Goal: Task Accomplishment & Management: Manage account settings

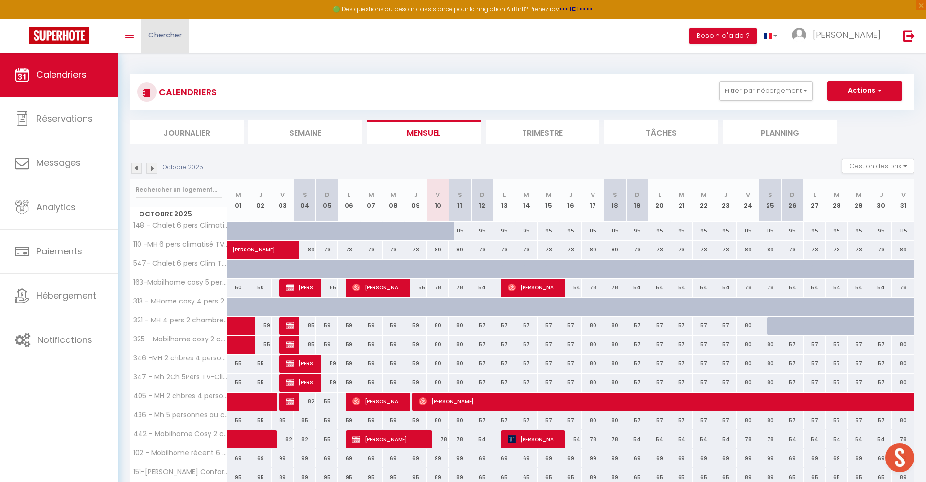
click at [174, 31] on span "Chercher" at bounding box center [165, 35] width 34 height 10
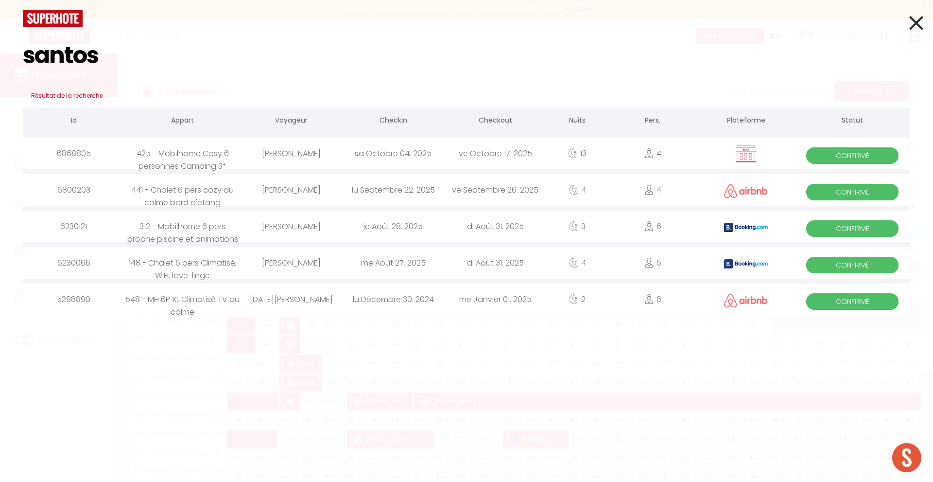
type input "santos"
click at [920, 26] on icon at bounding box center [916, 23] width 14 height 24
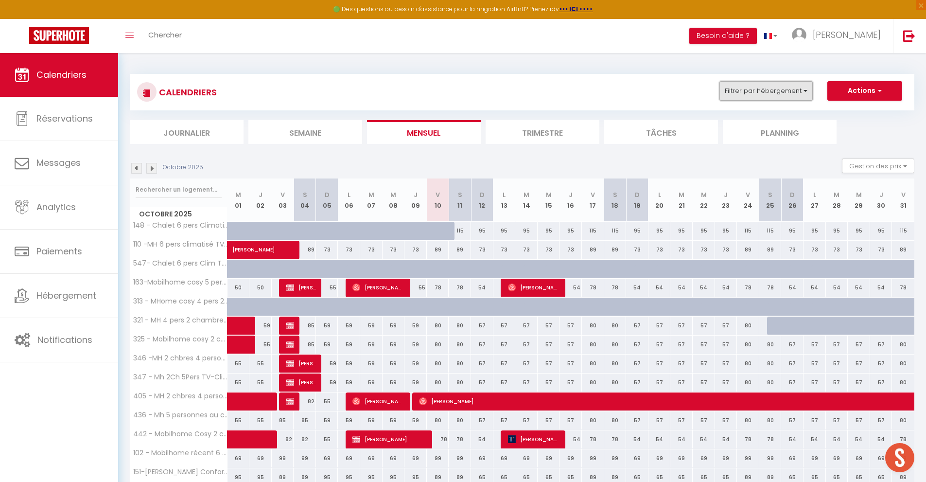
click at [763, 92] on button "Filtrer par hébergement" at bounding box center [765, 90] width 93 height 19
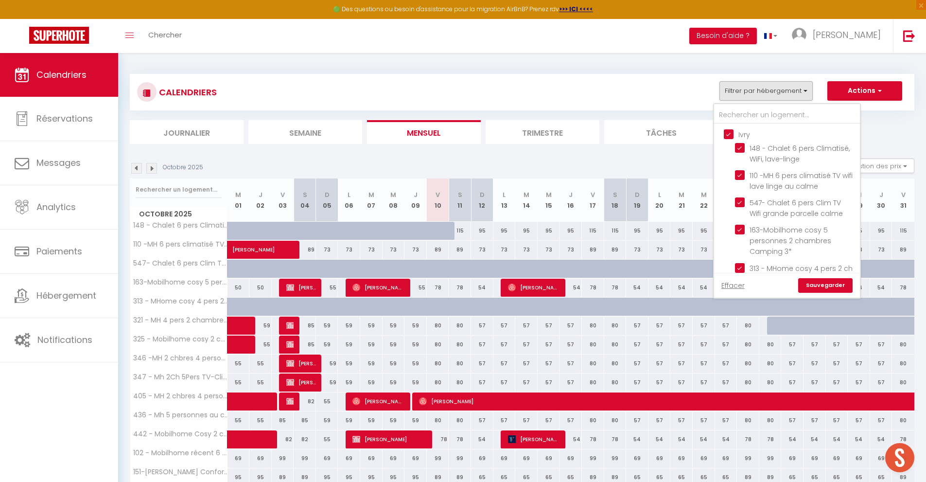
click at [727, 134] on input "Ivry" at bounding box center [797, 134] width 146 height 10
checkbox input "false"
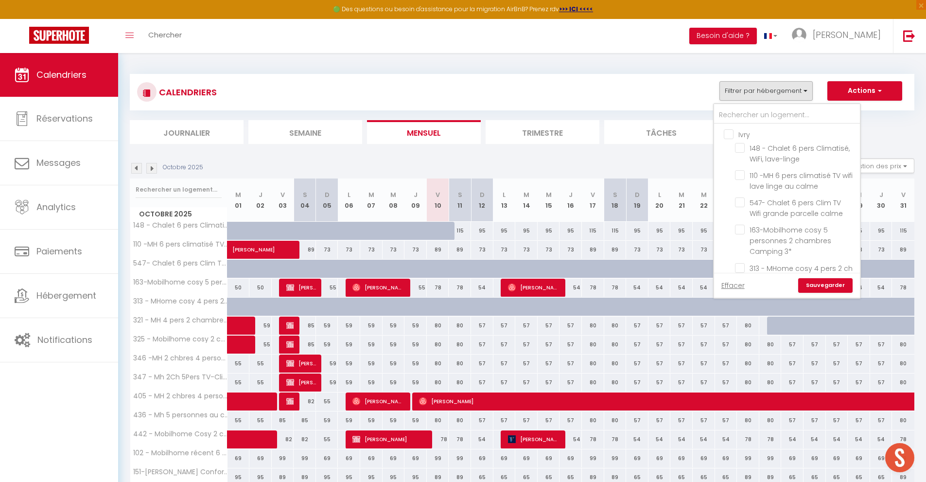
checkbox input "false"
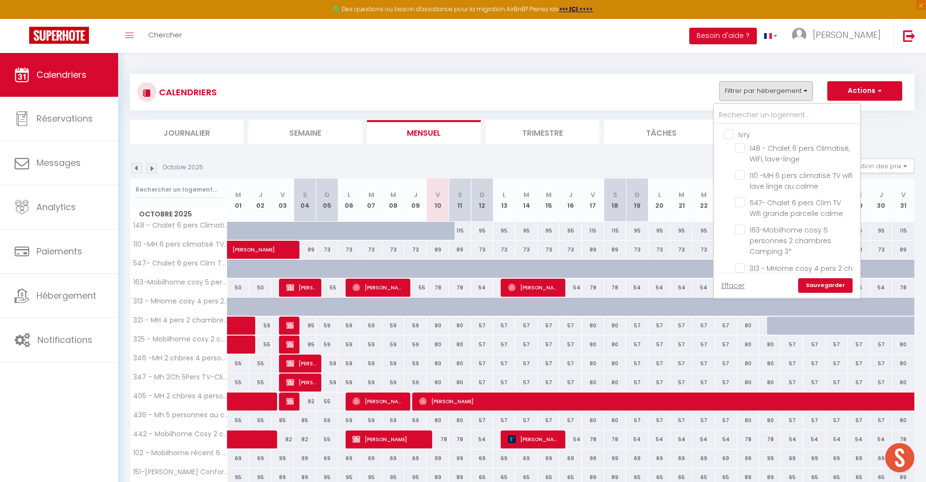
checkbox input "false"
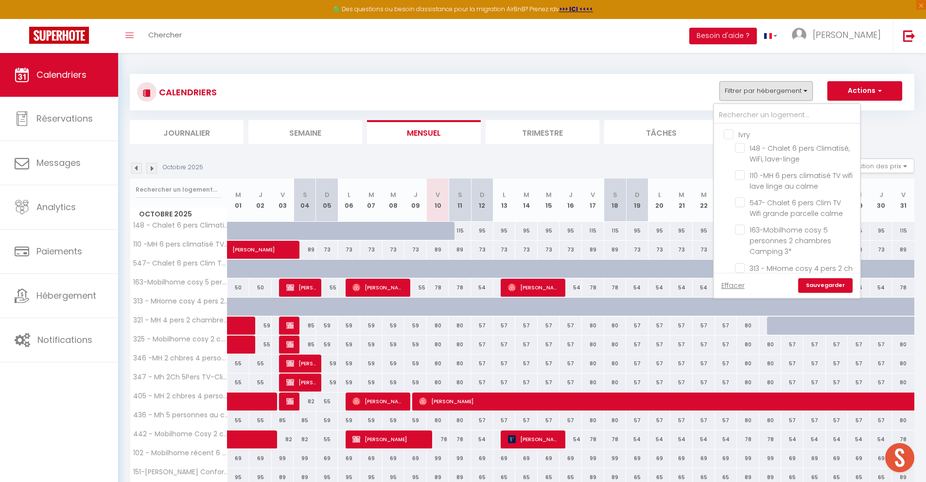
checkbox input "false"
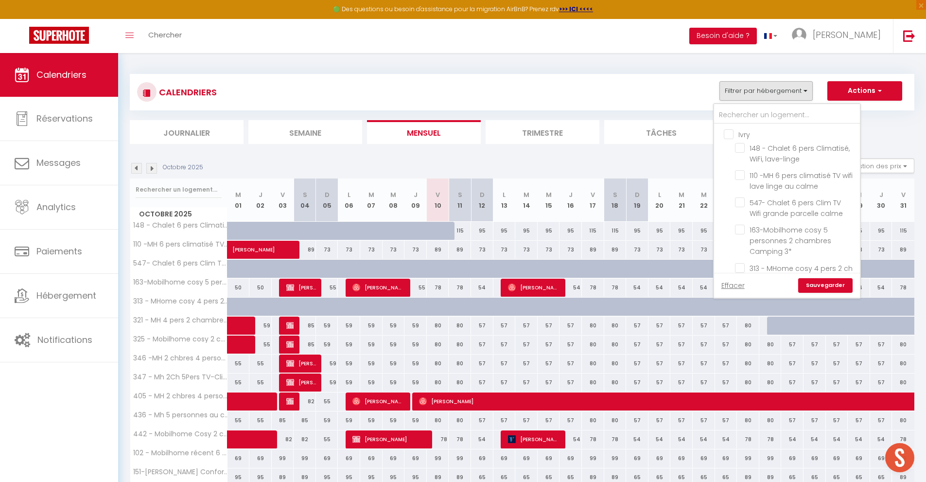
checkbox input "false"
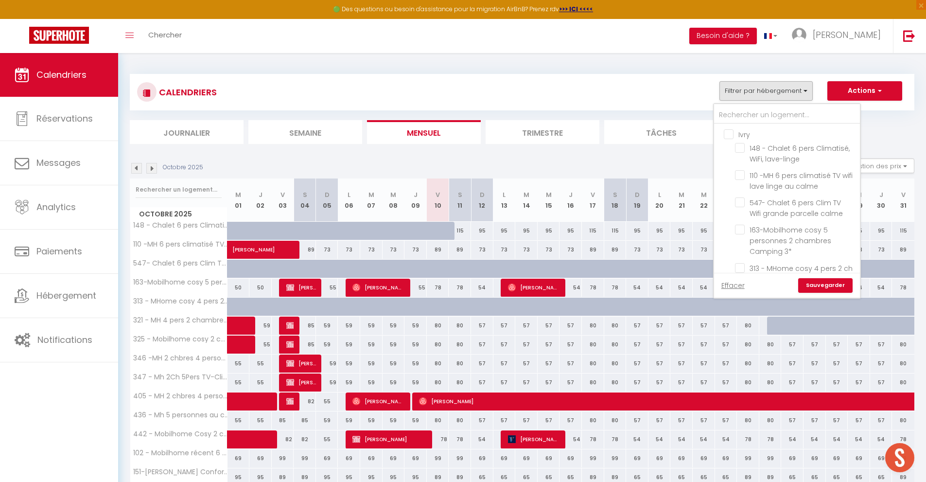
checkbox input "false"
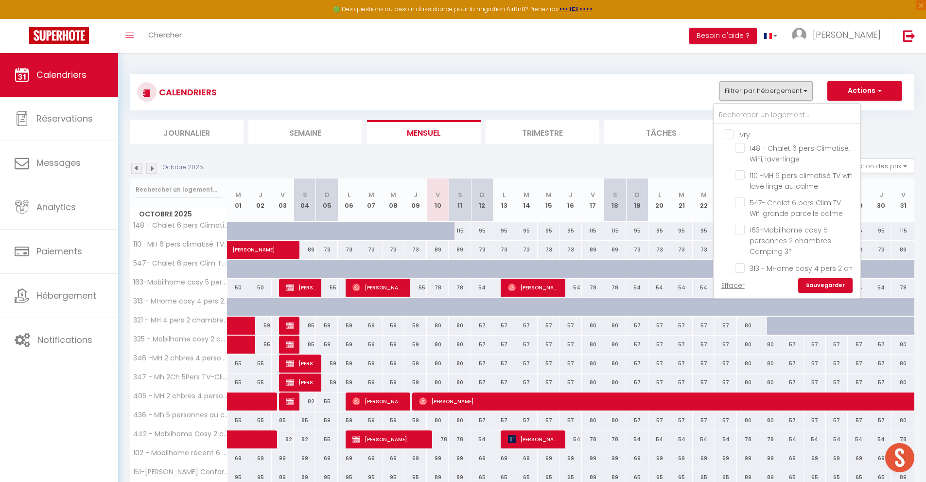
checkbox input "false"
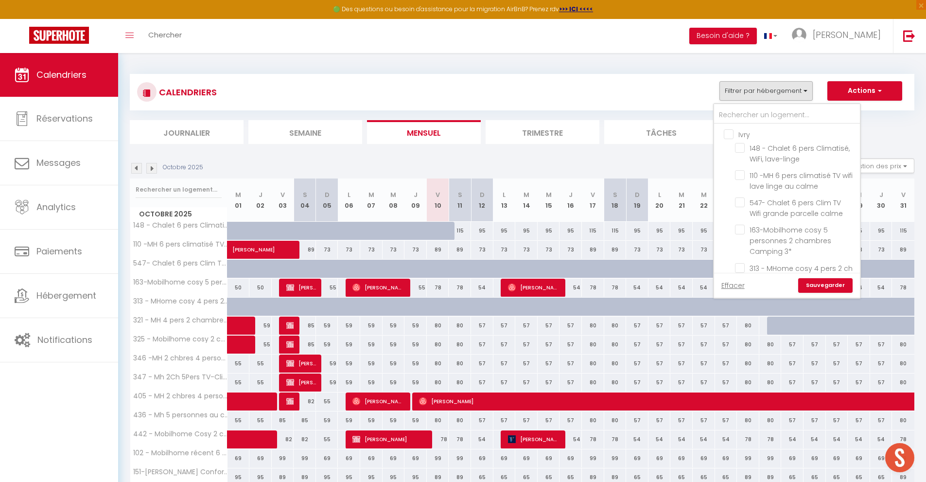
checkbox input "false"
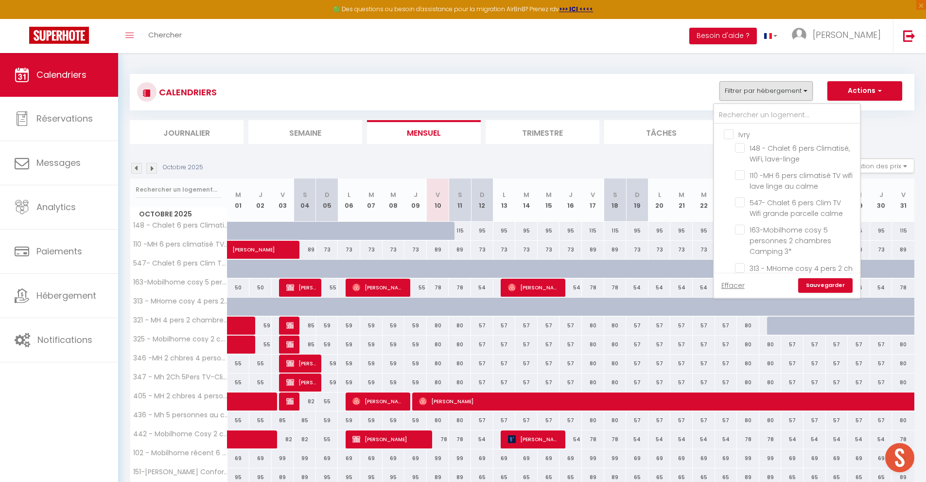
checkbox input "false"
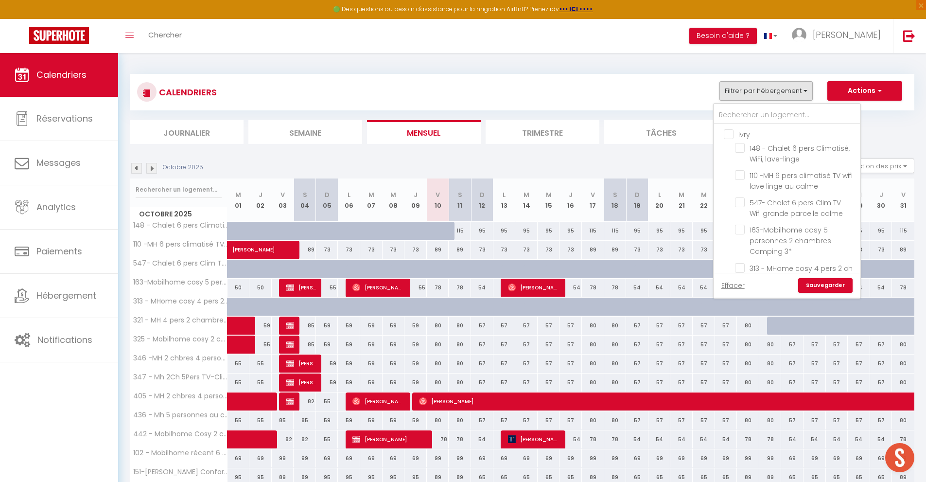
checkbox input "false"
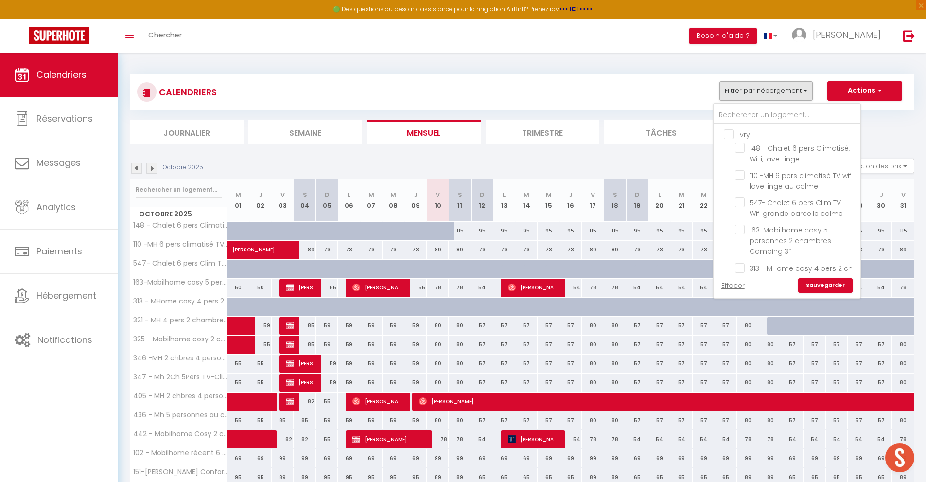
checkbox input "false"
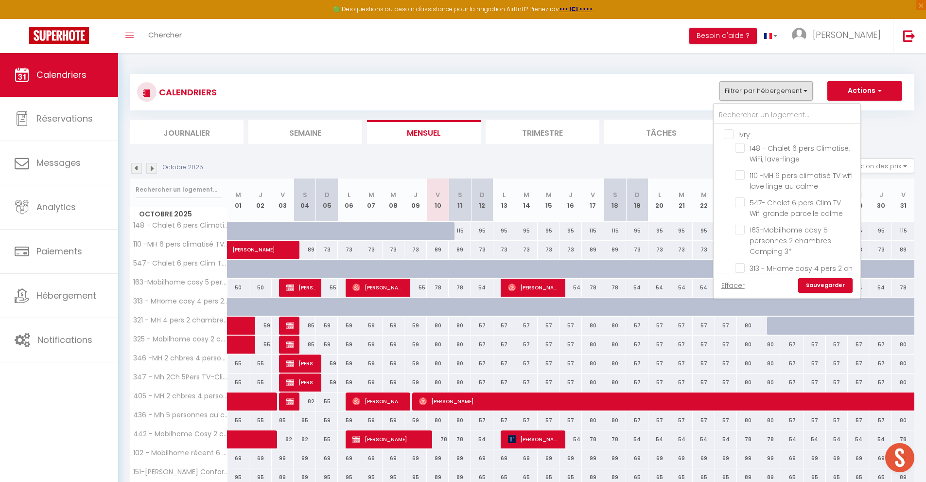
checkbox input "false"
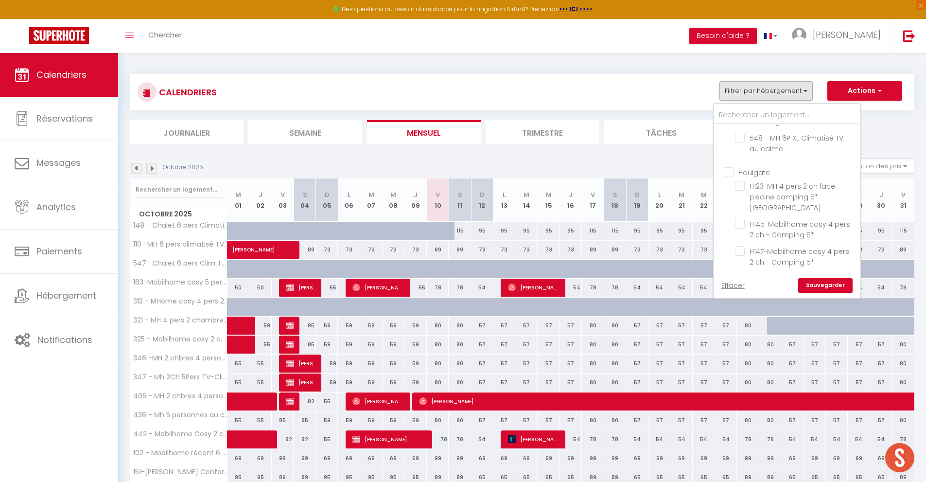
scroll to position [1059, 0]
click at [741, 194] on input "H145-Mobilhome cosy 4 pers 2 ch - Camping 5*" at bounding box center [796, 197] width 122 height 10
checkbox input "true"
checkbox input "false"
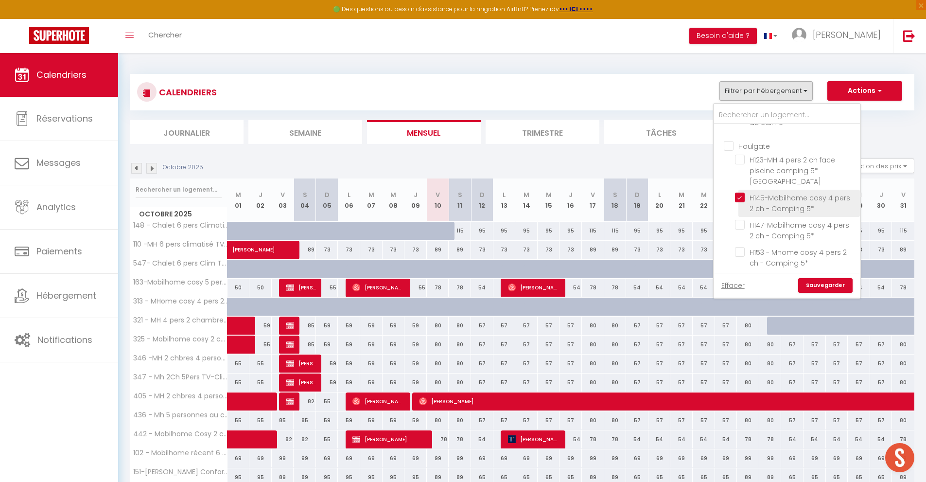
checkbox input "false"
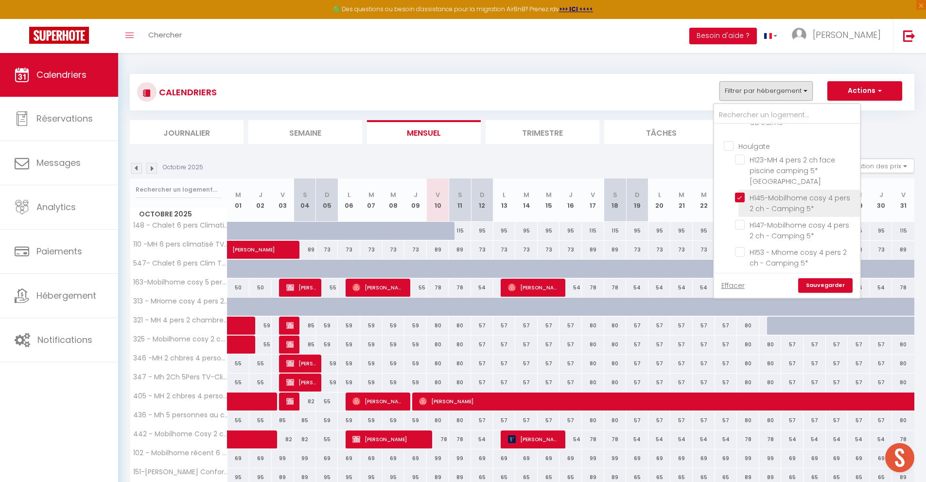
checkbox input "false"
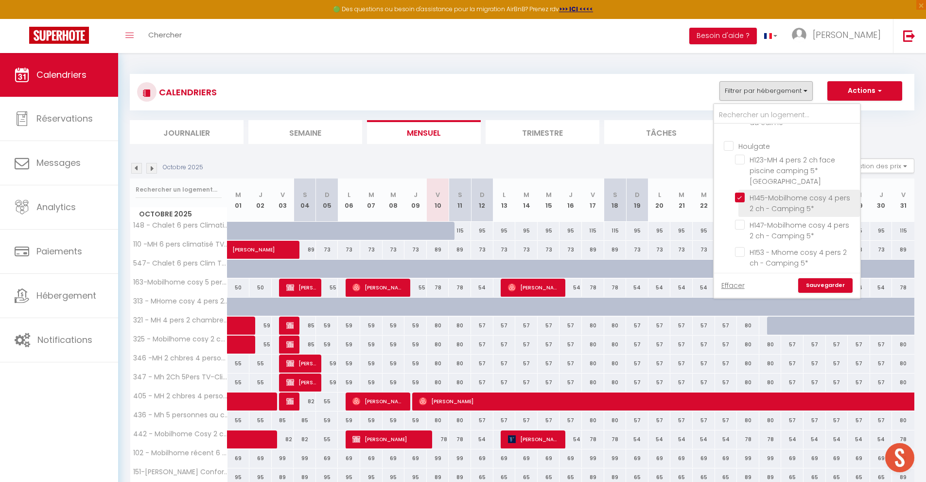
checkbox input "false"
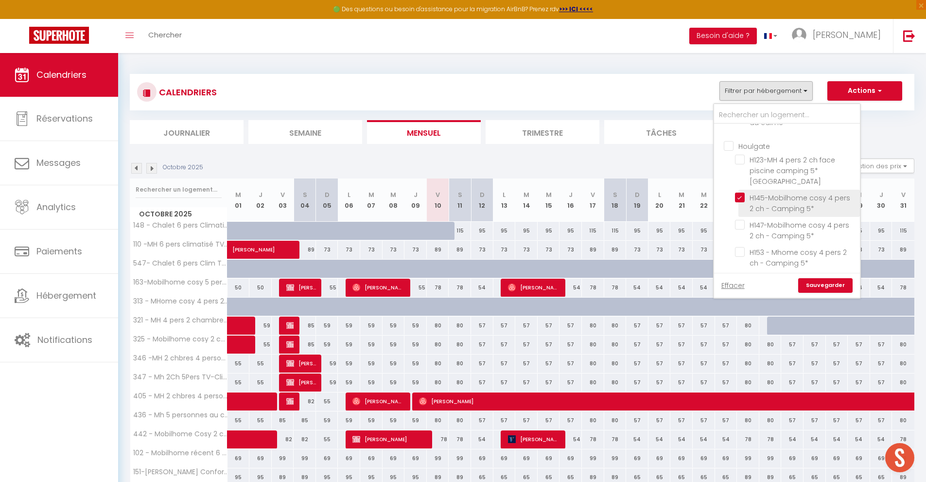
checkbox input "false"
click at [825, 288] on link "Sauvegarder" at bounding box center [825, 285] width 54 height 15
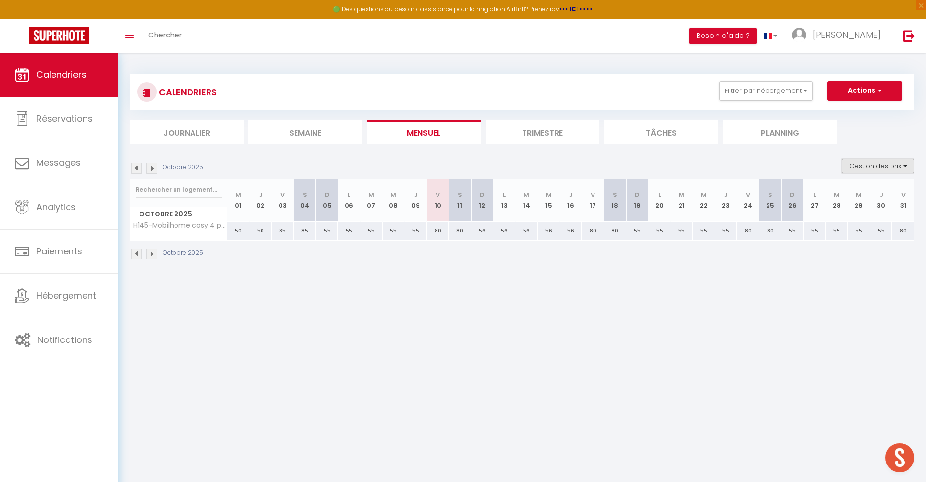
click at [888, 170] on button "Gestion des prix" at bounding box center [878, 165] width 72 height 15
click at [876, 197] on input "Nb Nuits minimum" at bounding box center [869, 196] width 87 height 10
checkbox input "true"
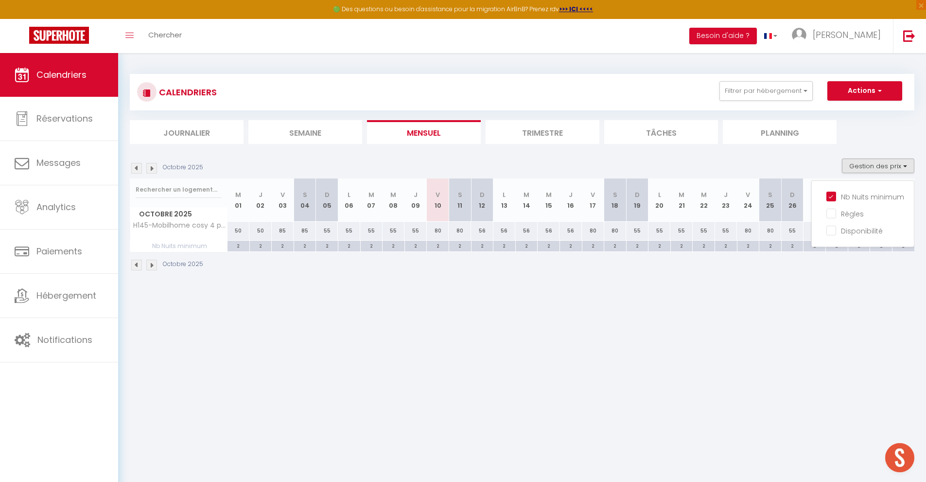
click at [441, 246] on div "2" at bounding box center [438, 245] width 22 height 9
type input "2"
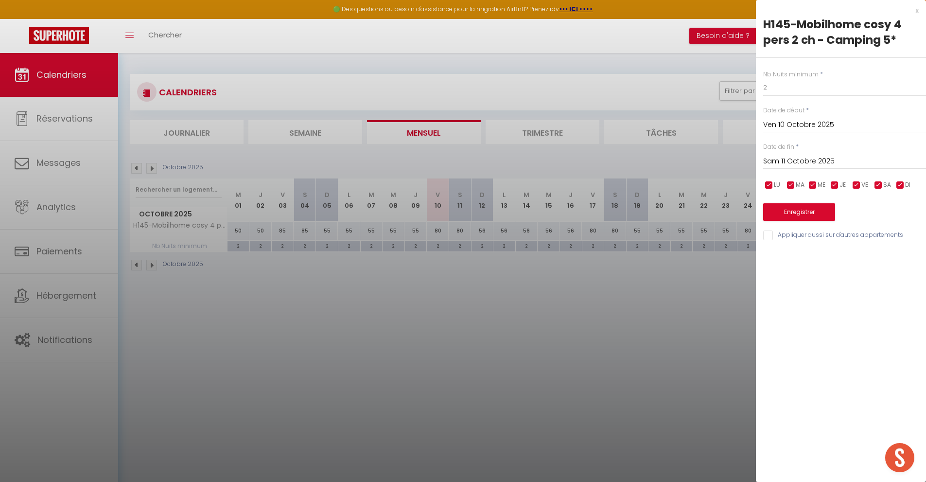
click at [774, 163] on input "Sam 11 Octobre 2025" at bounding box center [844, 161] width 163 height 13
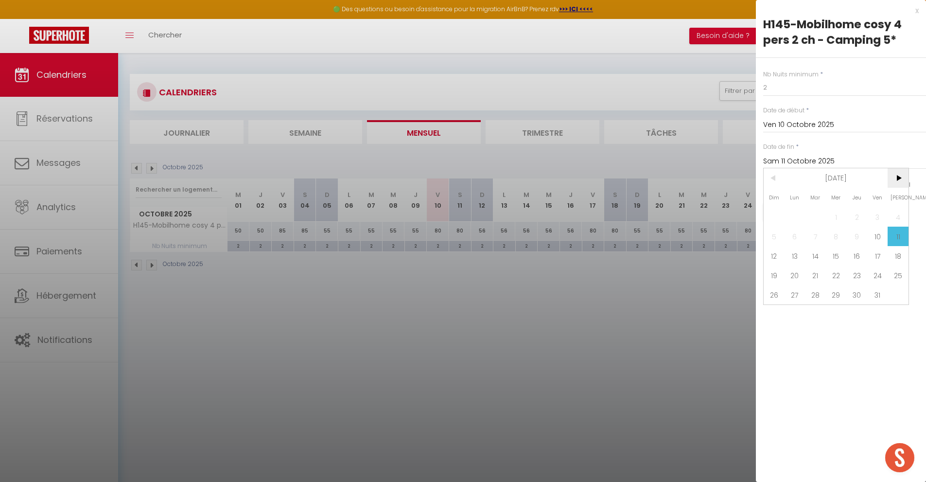
click at [895, 176] on span ">" at bounding box center [897, 177] width 21 height 19
click at [896, 176] on span ">" at bounding box center [897, 177] width 21 height 19
click at [897, 176] on span ">" at bounding box center [897, 177] width 21 height 19
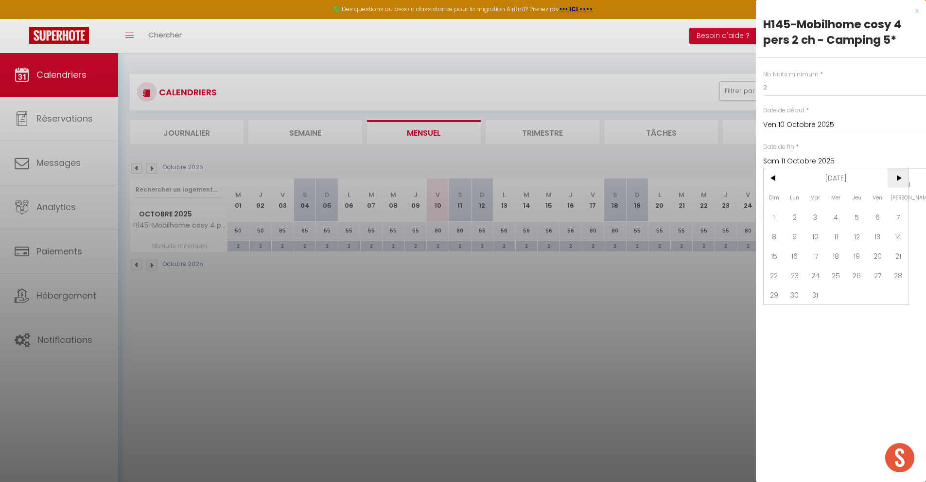
click at [897, 176] on span ">" at bounding box center [897, 177] width 21 height 19
click at [897, 177] on span ">" at bounding box center [897, 177] width 21 height 19
click at [897, 178] on span ">" at bounding box center [897, 177] width 21 height 19
drag, startPoint x: 817, startPoint y: 300, endPoint x: 807, endPoint y: 286, distance: 17.4
click at [816, 298] on span "30" at bounding box center [815, 294] width 21 height 19
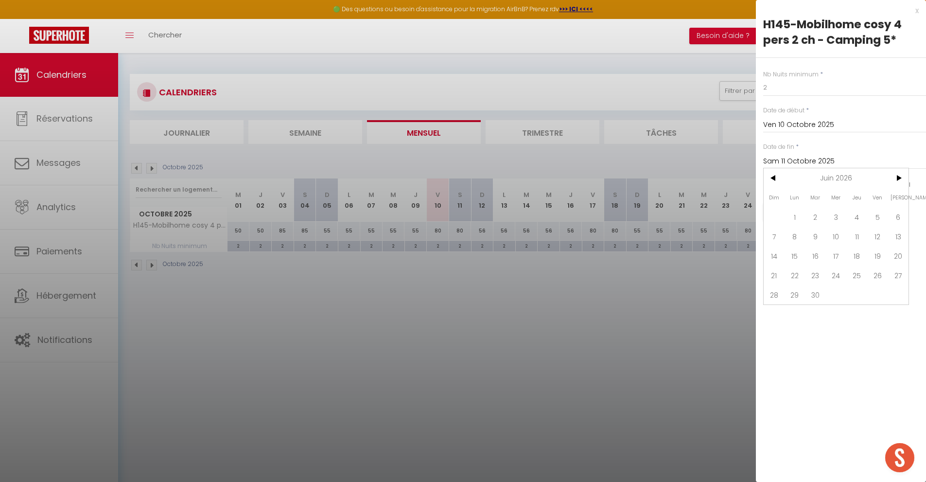
type input "[DATE]"
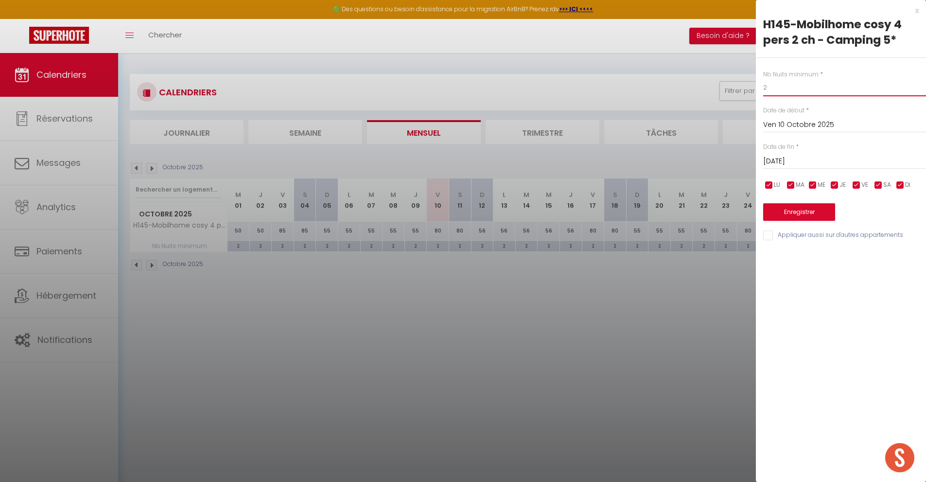
drag, startPoint x: 762, startPoint y: 88, endPoint x: 746, endPoint y: 88, distance: 16.0
click at [746, 88] on body "🟢 Des questions ou besoin d'assistance pour la migration AirBnB? Prenez rdv >>>…" at bounding box center [463, 294] width 926 height 482
type input "1"
click at [807, 214] on button "Enregistrer" at bounding box center [799, 211] width 72 height 17
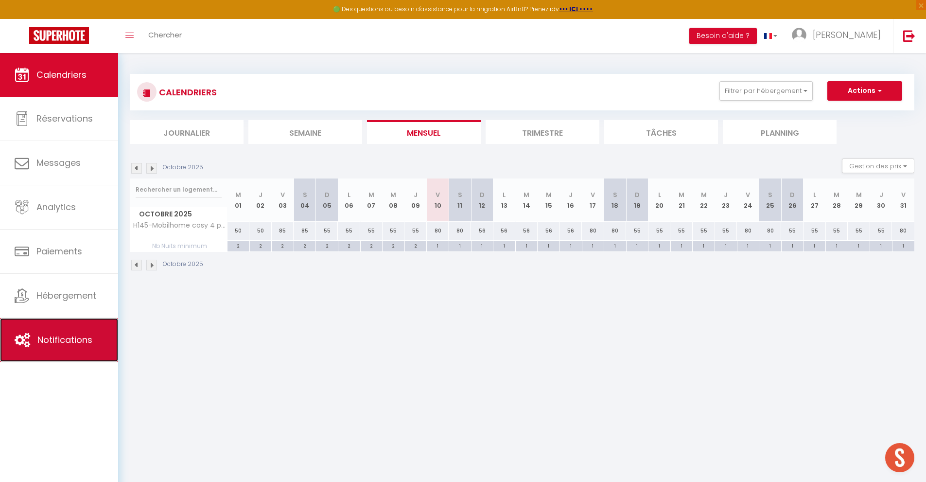
click at [90, 339] on span "Notifications" at bounding box center [64, 339] width 55 height 12
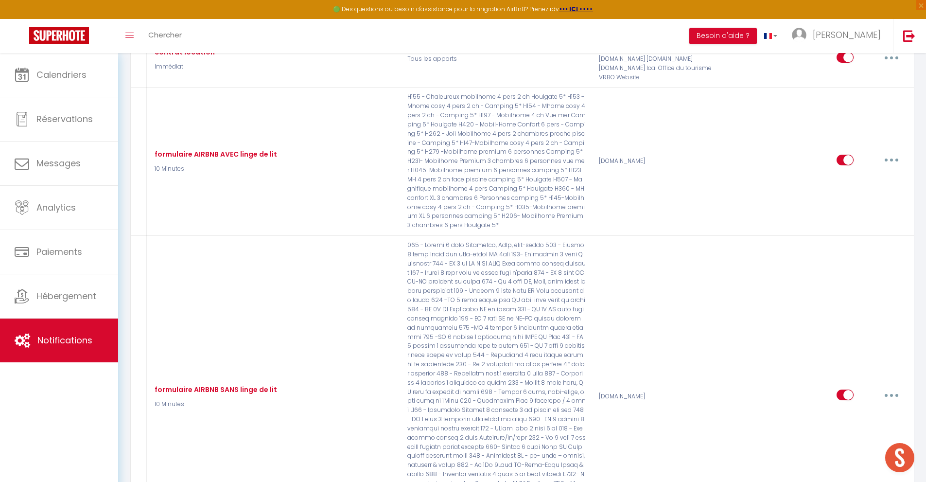
scroll to position [174, 0]
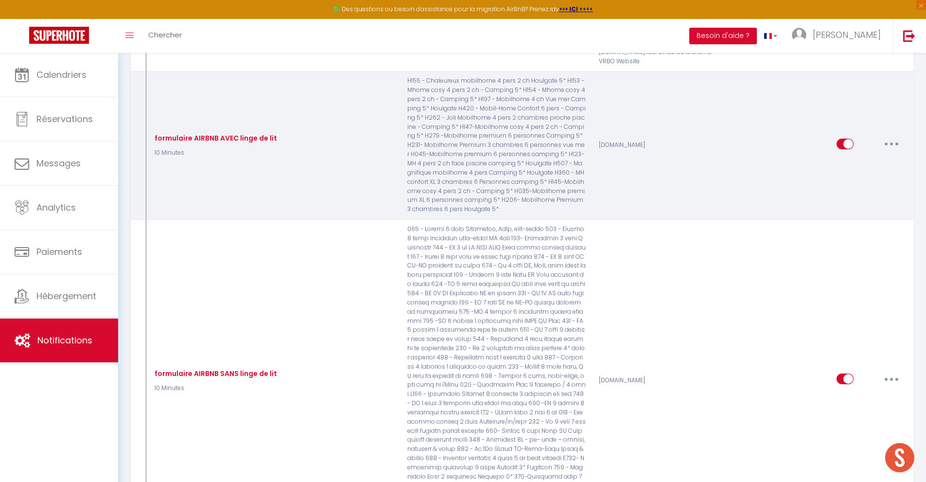
click at [892, 139] on button "button" at bounding box center [891, 144] width 27 height 16
click at [854, 159] on link "Editer" at bounding box center [866, 165] width 72 height 17
type input "formulaire AIRBNB AVEC linge de lit"
select select "10 Minutes"
select select
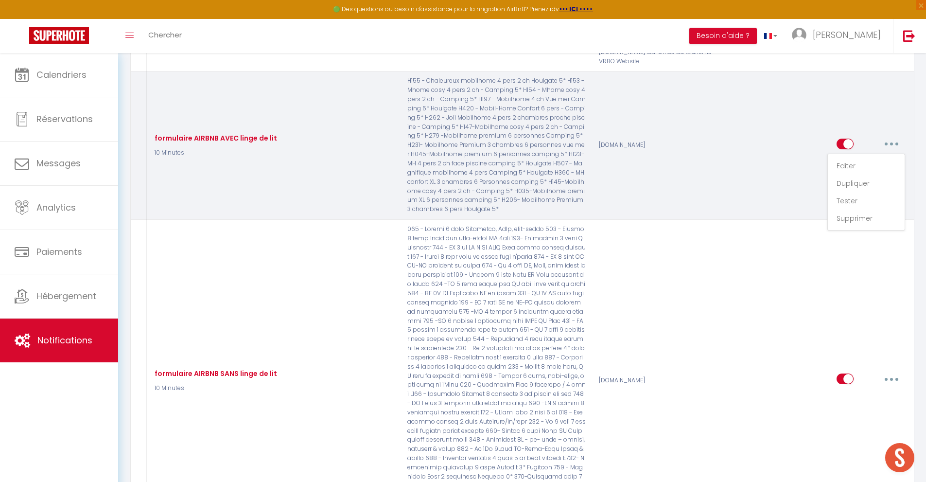
checkbox input "true"
checkbox input "false"
radio input "true"
type input "Nous avons encore besoin de vous 🙂 - [BOOKING:ID] - [GUEST:FIRST_NAME] [GUEST:L…"
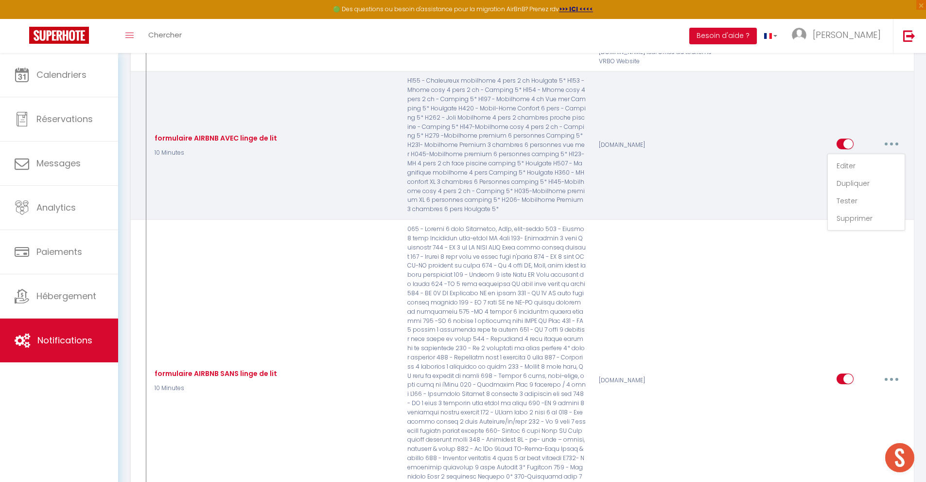
checkbox input "false"
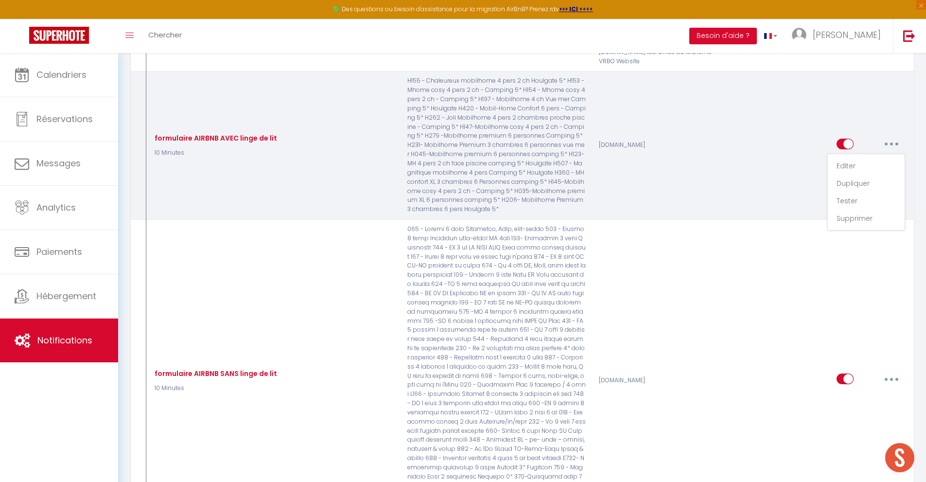
checkbox input "false"
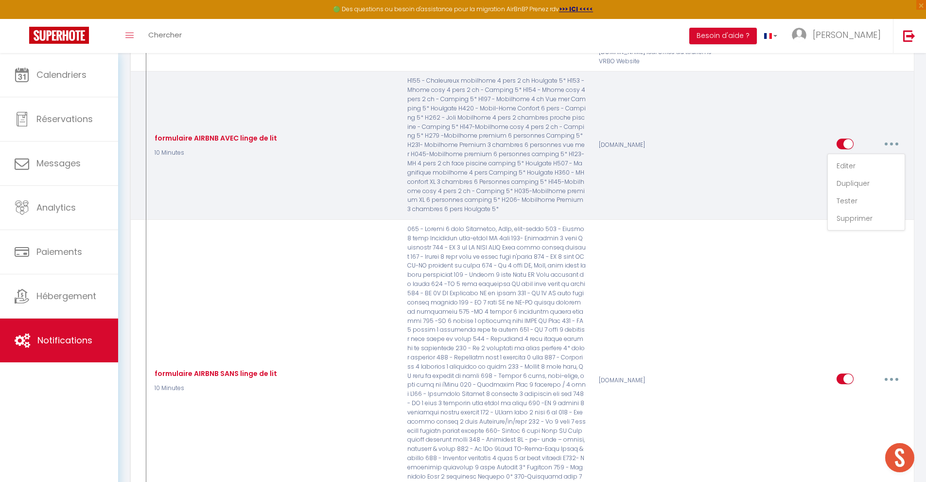
checkbox input "false"
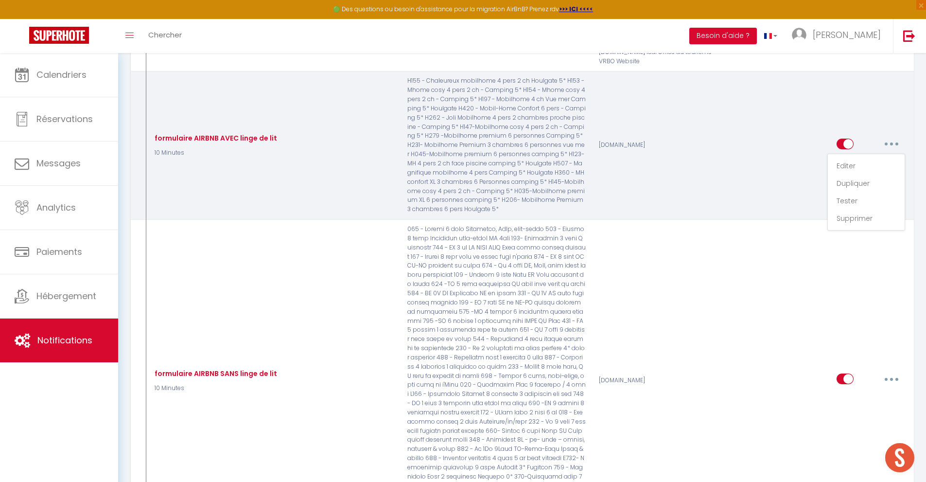
checkbox input "false"
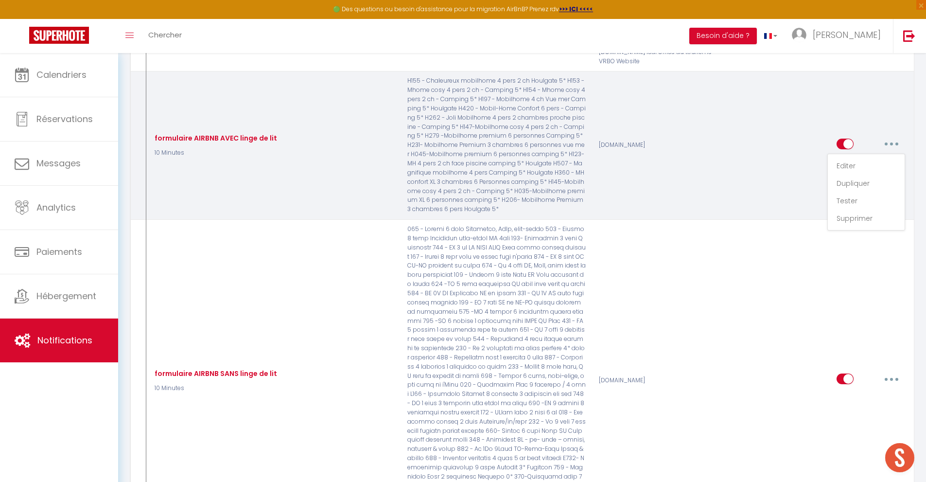
checkbox input "false"
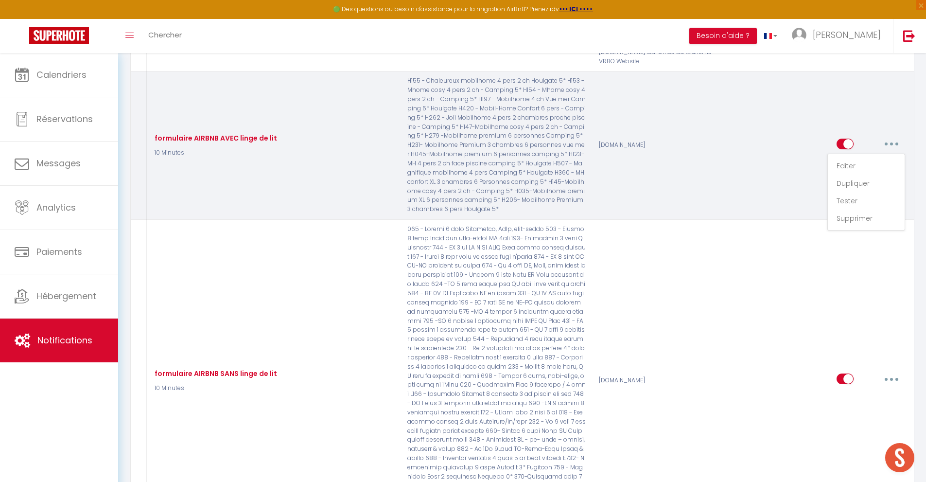
checkbox input "false"
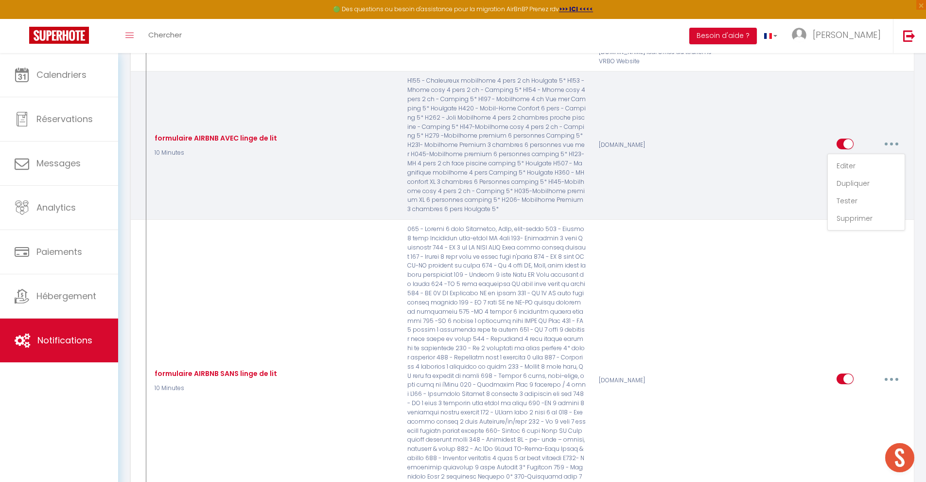
checkbox input "false"
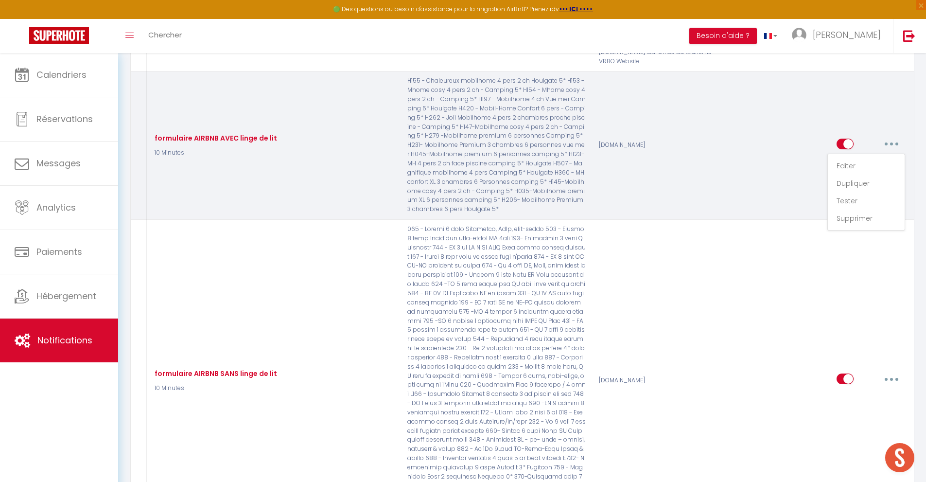
checkbox input "false"
checkbox input "true"
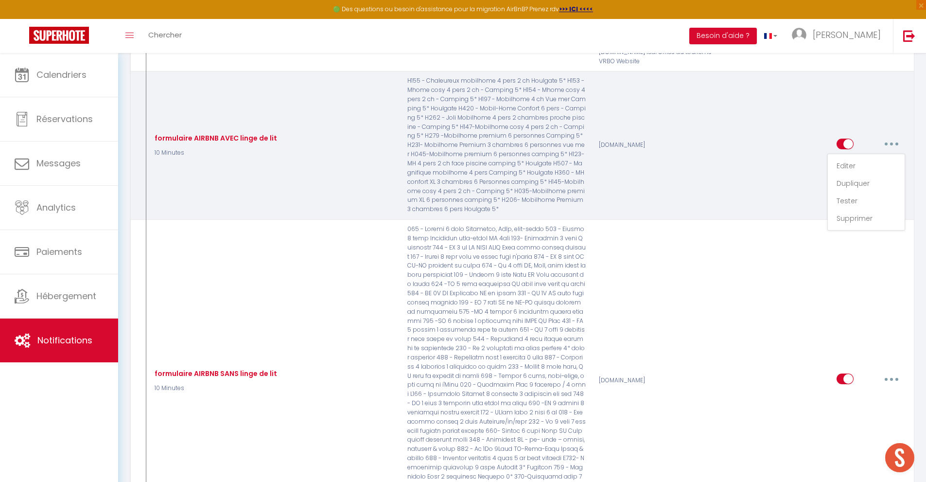
checkbox input "true"
checkbox input "false"
checkbox input "true"
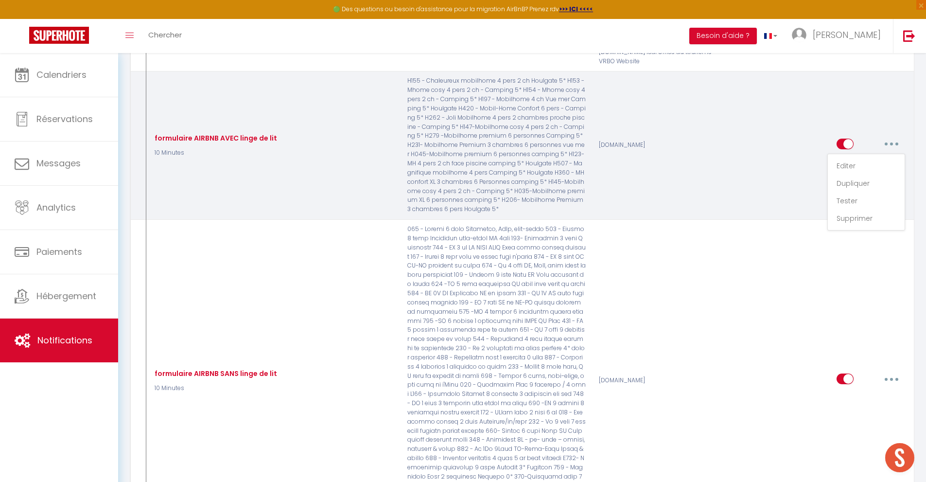
checkbox input "true"
checkbox input "false"
checkbox input "true"
checkbox input "false"
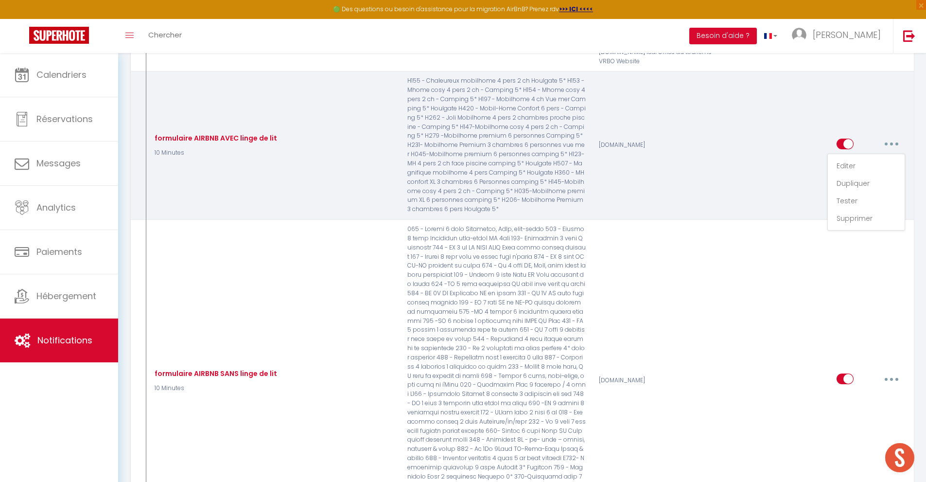
checkbox input "true"
checkbox input "false"
checkbox input "true"
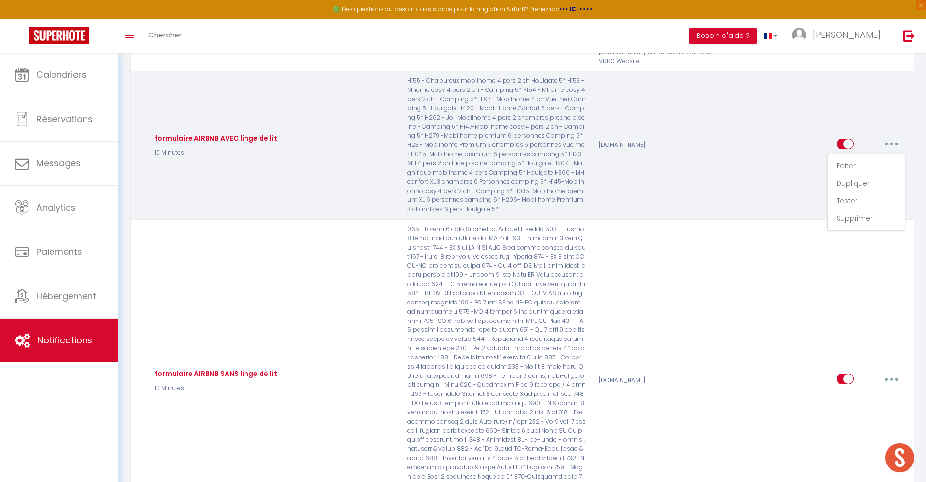
checkbox input "true"
checkbox input "false"
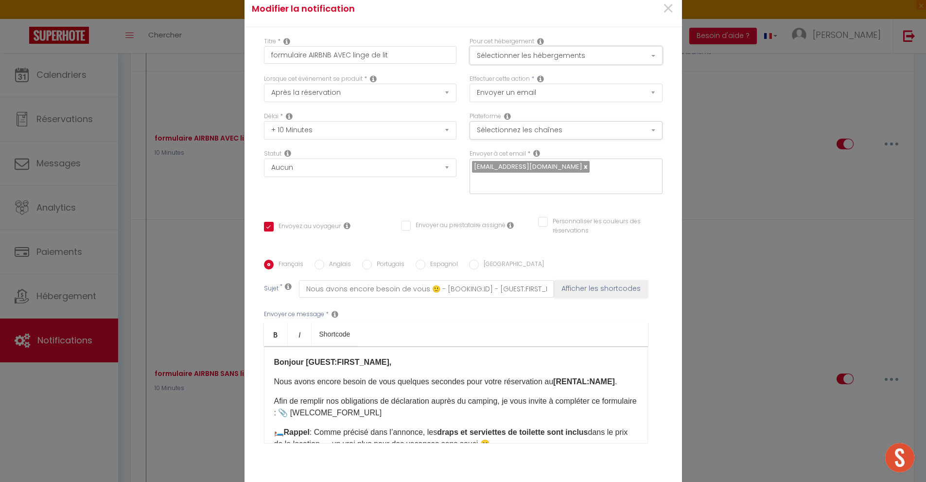
click at [557, 52] on button "Sélectionner les hébergements" at bounding box center [565, 55] width 193 height 18
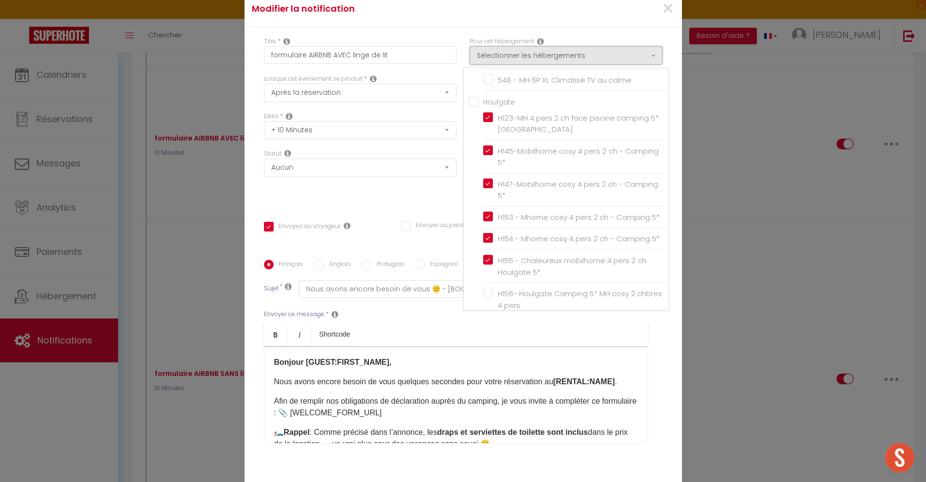
scroll to position [1134, 0]
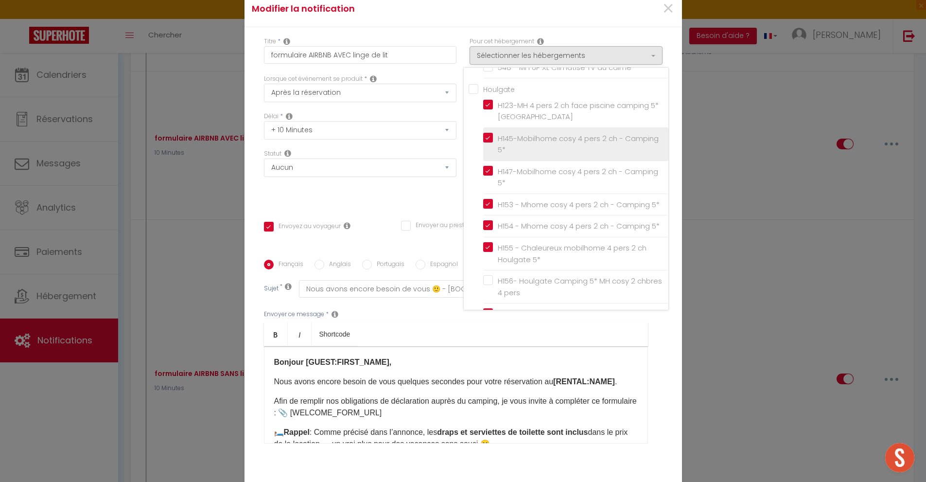
drag, startPoint x: 486, startPoint y: 170, endPoint x: 490, endPoint y: 177, distance: 8.5
click at [493, 156] on label "H145-Mobilhome cosy 4 pers 2 ch - Camping 5*" at bounding box center [577, 144] width 169 height 23
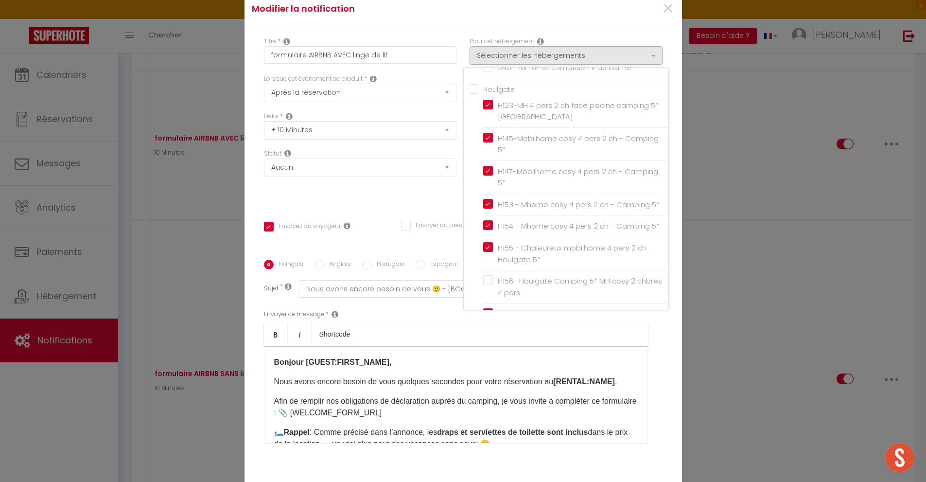
click at [486, 149] on input "H145-Mobilhome cosy 4 pers 2 ch - Camping 5*" at bounding box center [575, 144] width 185 height 10
checkbox input "true"
checkbox input "false"
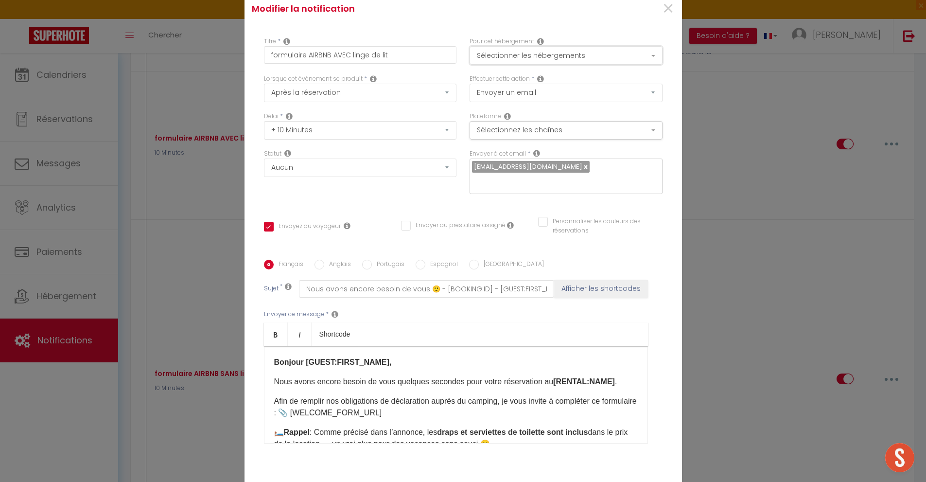
click at [524, 57] on button "Sélectionner les hébergements" at bounding box center [565, 55] width 193 height 18
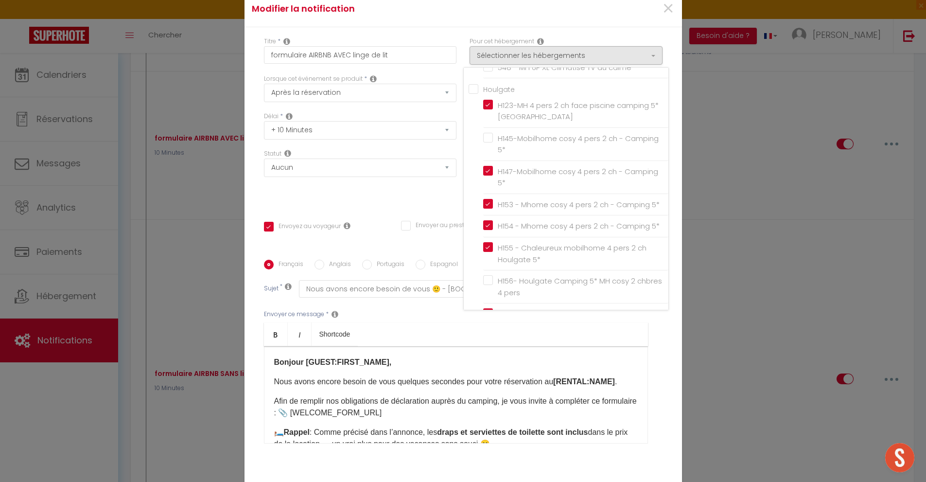
click at [439, 190] on div "Statut Aucun Si la réservation est payée Si réservation non payée Si la caution…" at bounding box center [360, 176] width 206 height 55
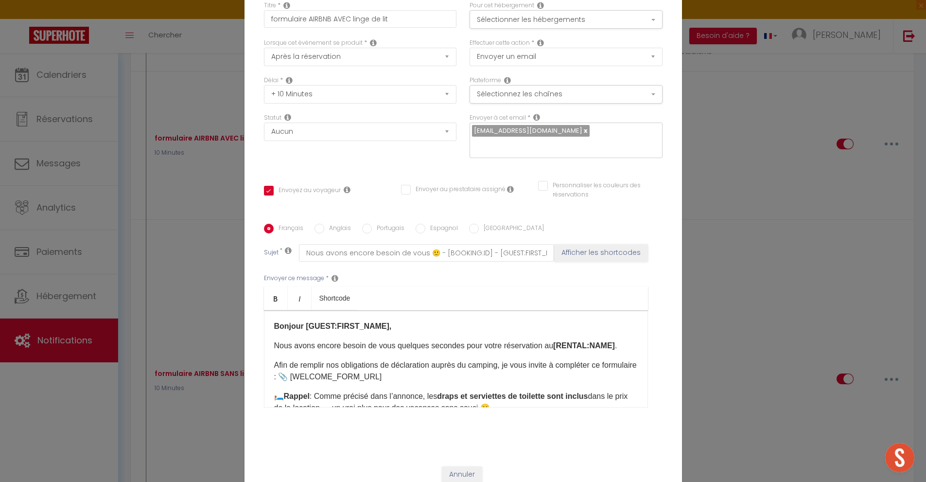
scroll to position [65, 0]
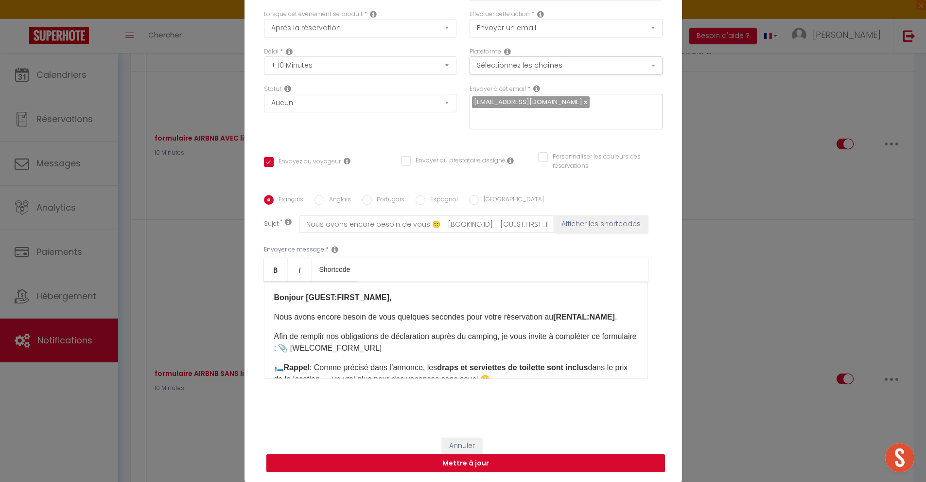
click at [505, 463] on button "Mettre à jour" at bounding box center [465, 463] width 399 height 18
checkbox input "true"
checkbox input "false"
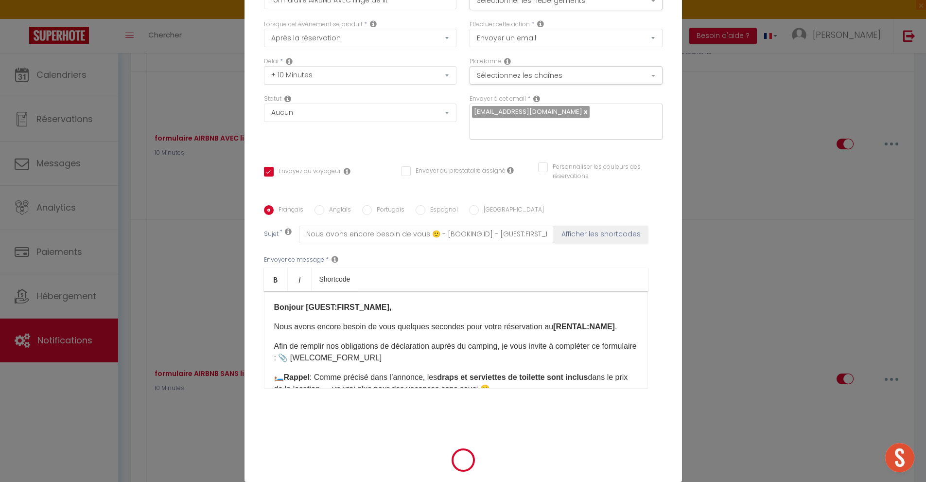
scroll to position [59, 0]
select select
checkbox input "false"
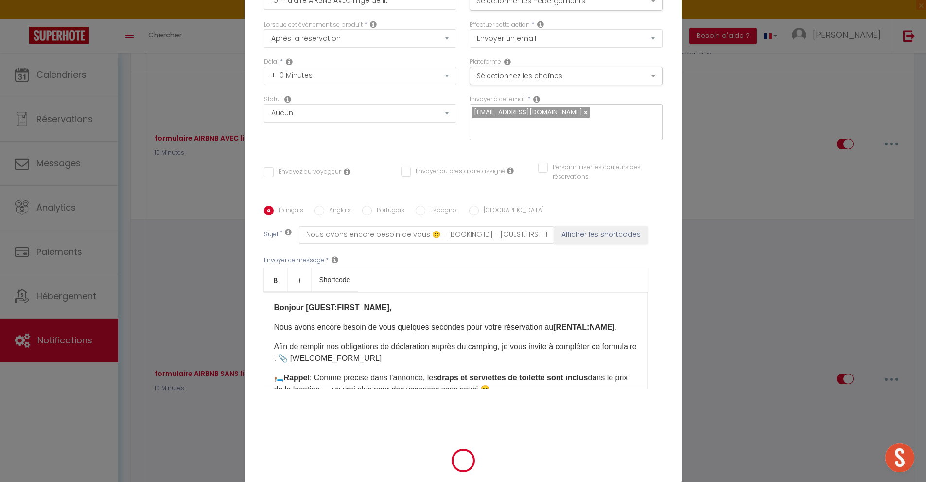
checkbox input "false"
radio input "false"
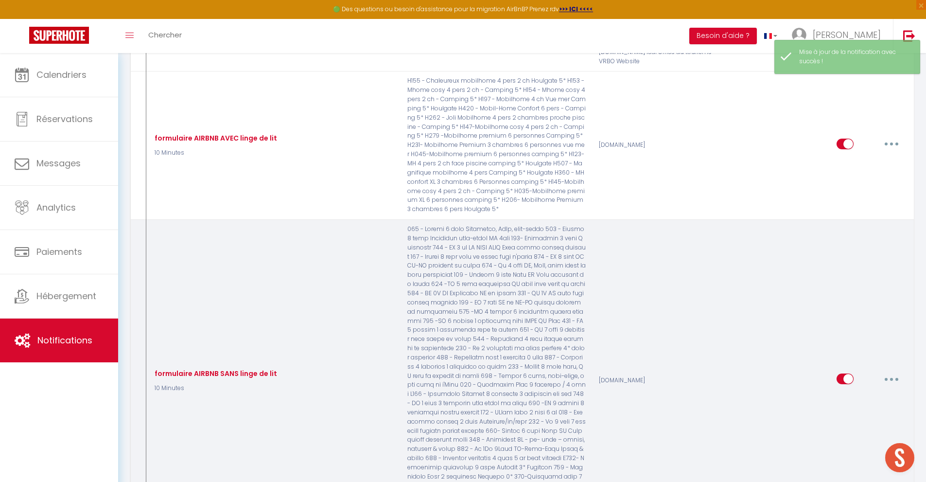
select select
checkbox input "false"
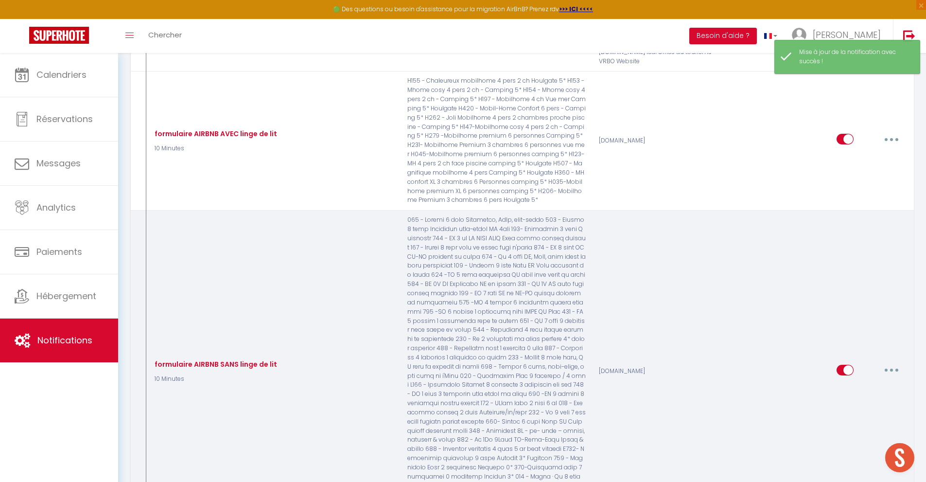
click at [893, 368] on button "button" at bounding box center [891, 370] width 27 height 16
click at [862, 385] on link "Editer" at bounding box center [866, 391] width 72 height 17
type input "formulaire AIRBNB SANS linge de lit"
select select "10 Minutes"
select select
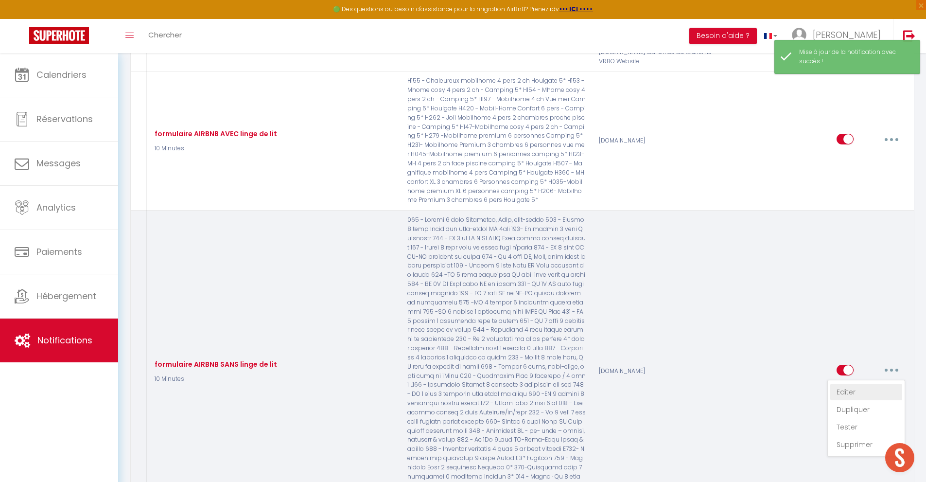
checkbox input "true"
checkbox input "false"
radio input "true"
type input "Nous avons encore besoin de vous :) - [BOOKING:ID] - [GUEST:FIRST_NAME] [GUEST:…"
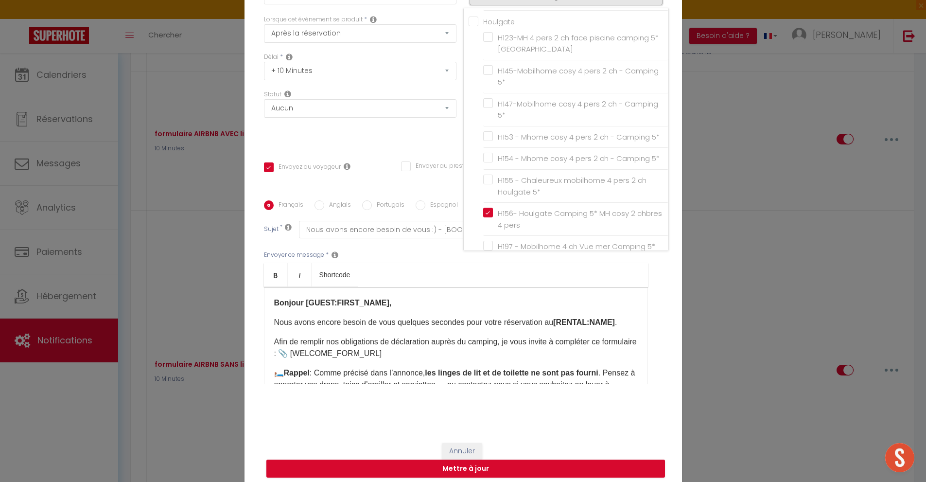
scroll to position [1139, 0]
click at [534, 85] on input "H145-Mobilhome cosy 4 pers 2 ch - Camping 5*" at bounding box center [575, 80] width 185 height 10
checkbox input "true"
checkbox input "false"
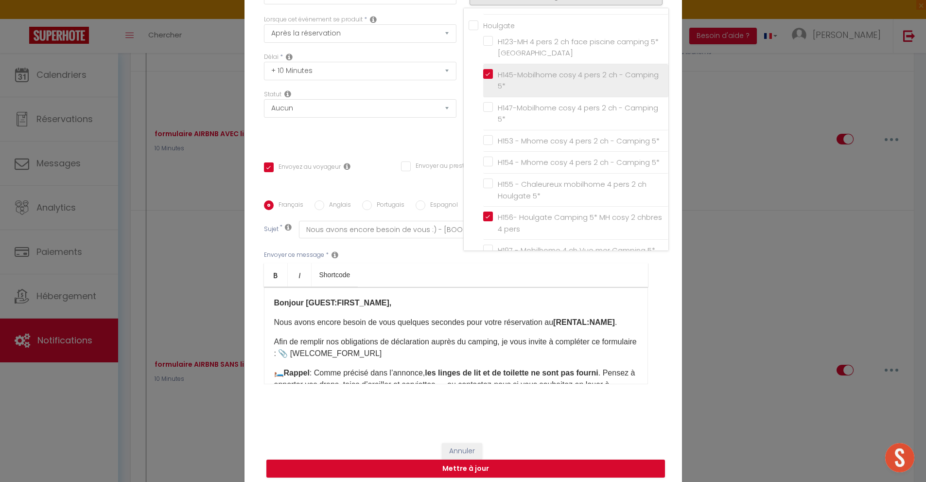
checkbox input "false"
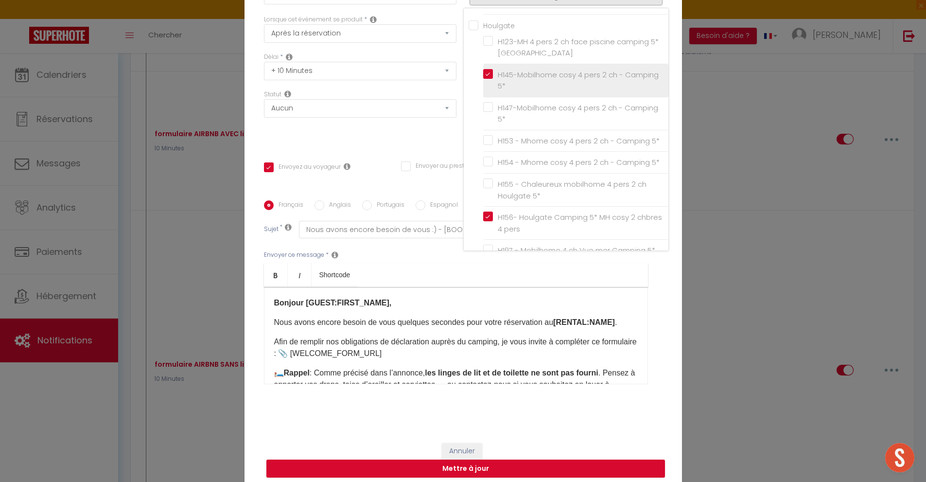
checkbox input "false"
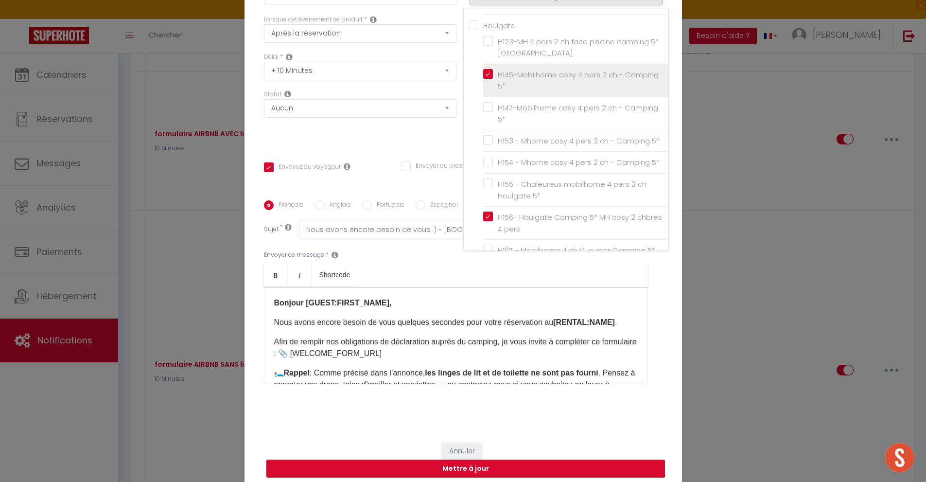
checkbox input "false"
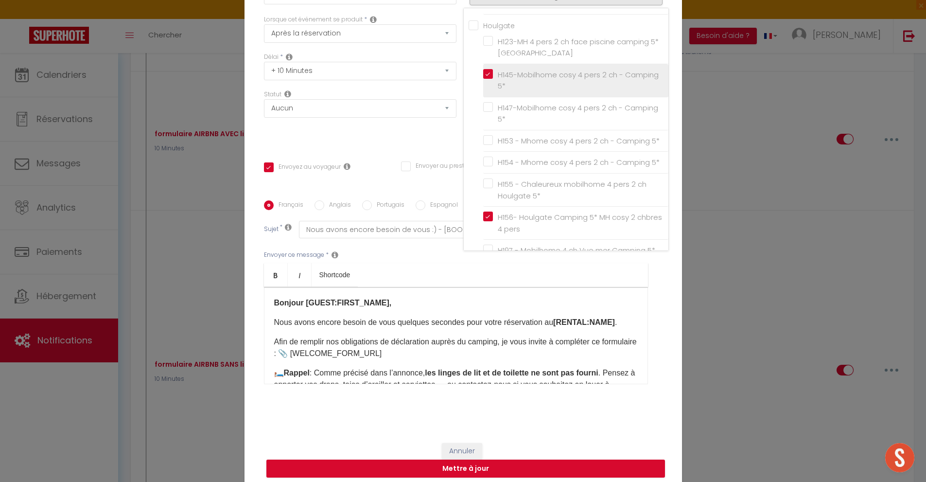
checkbox input "false"
click at [440, 137] on div "Statut Aucun Si la réservation est payée Si réservation non payée Si la caution…" at bounding box center [360, 117] width 206 height 55
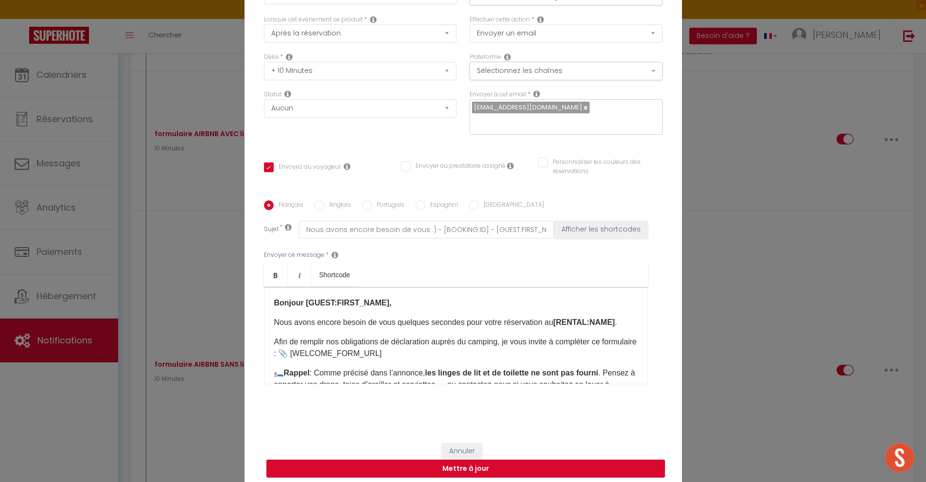
click at [491, 472] on button "Mettre à jour" at bounding box center [465, 468] width 399 height 18
checkbox input "true"
checkbox input "false"
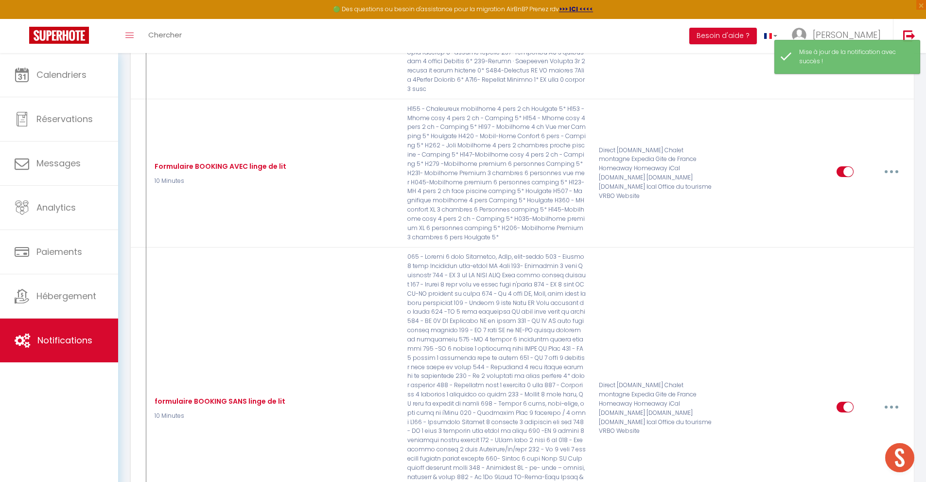
scroll to position [632, 0]
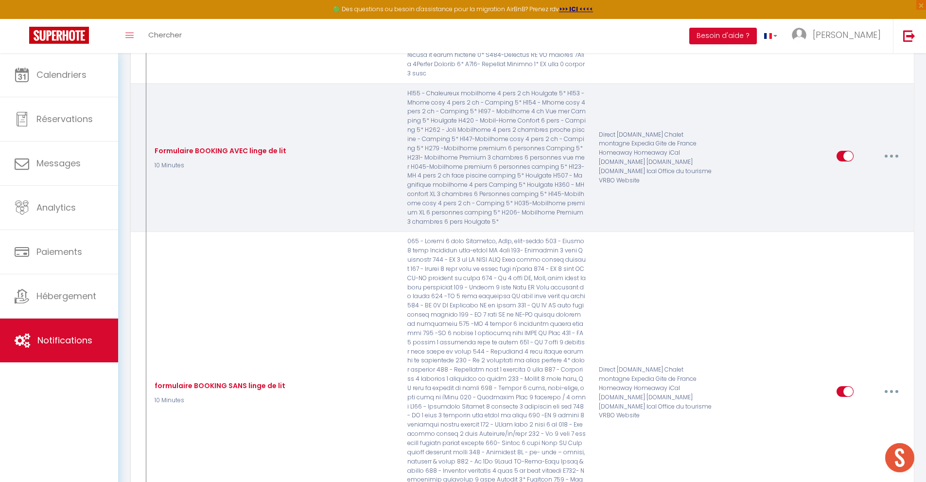
click at [886, 156] on button "button" at bounding box center [891, 156] width 27 height 16
click at [859, 177] on link "Editer" at bounding box center [866, 178] width 72 height 17
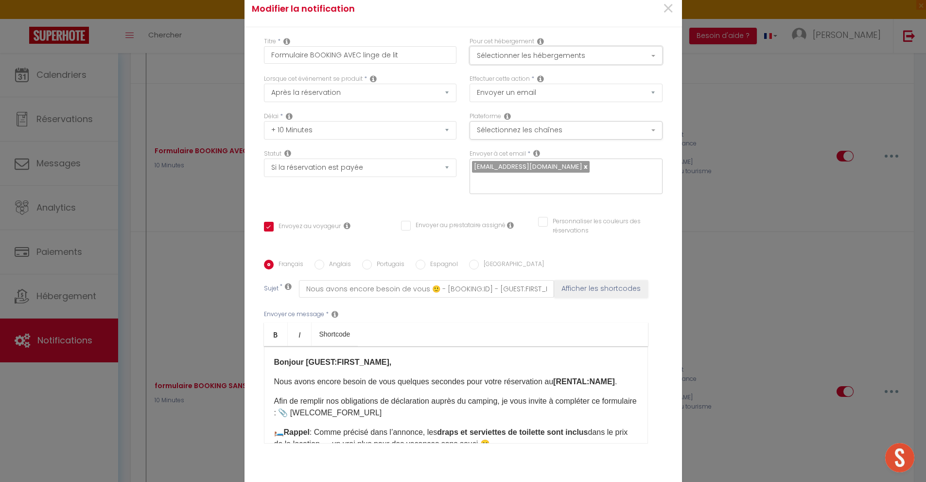
click at [619, 46] on button "Sélectionner les hébergements" at bounding box center [565, 55] width 193 height 18
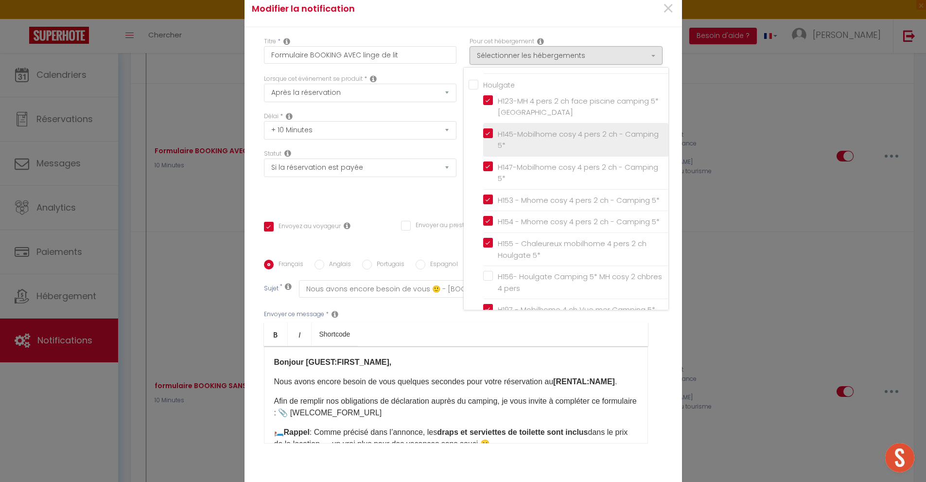
click at [558, 129] on span "H145-Mobilhome cosy 4 pers 2 ch - Camping 5*" at bounding box center [578, 140] width 161 height 22
click at [558, 135] on input "H145-Mobilhome cosy 4 pers 2 ch - Camping 5*" at bounding box center [575, 140] width 185 height 10
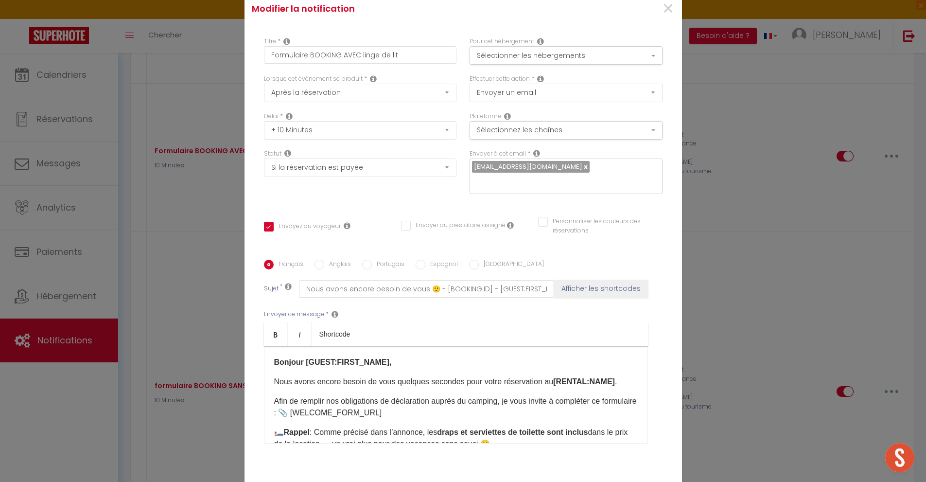
click at [525, 46] on button "Sélectionner les hébergements" at bounding box center [565, 55] width 193 height 18
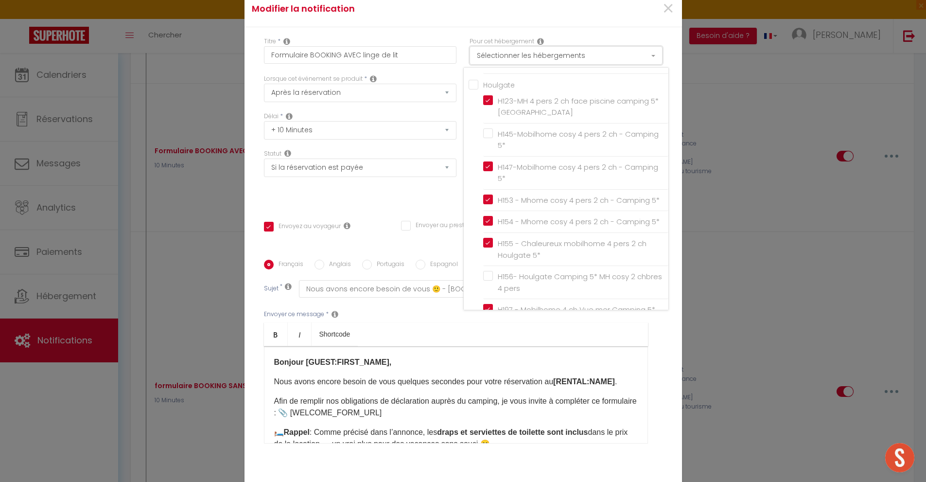
click at [525, 46] on button "Sélectionner les hébergements" at bounding box center [565, 55] width 193 height 18
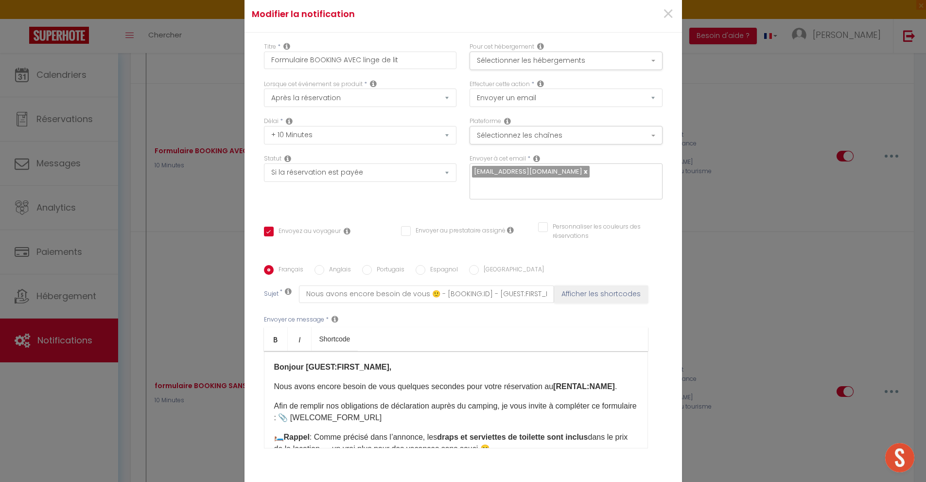
scroll to position [59, 0]
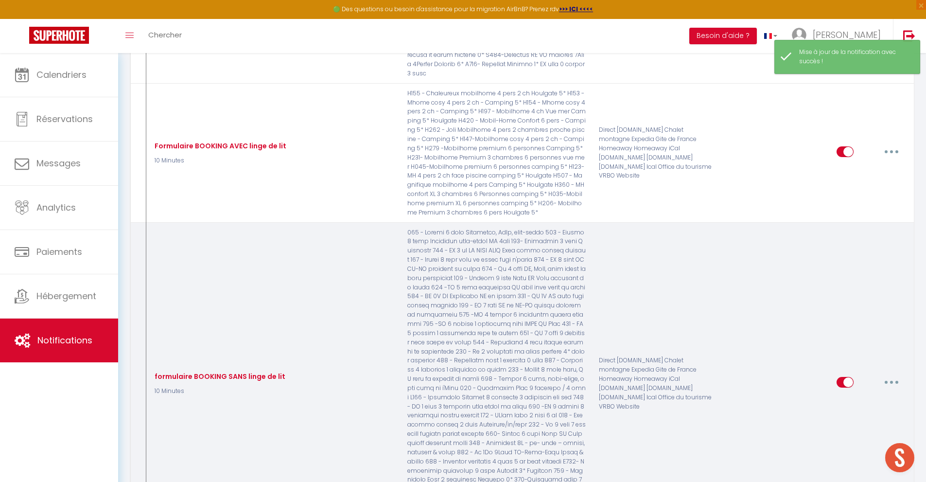
click at [886, 378] on button "button" at bounding box center [891, 382] width 27 height 16
click at [854, 402] on link "Editer" at bounding box center [866, 404] width 72 height 17
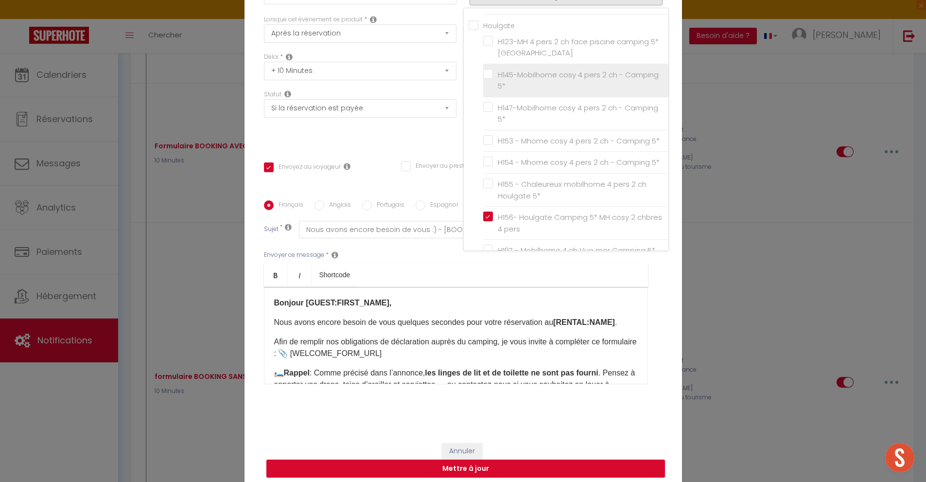
click at [546, 85] on input "H145-Mobilhome cosy 4 pers 2 ch - Camping 5*" at bounding box center [575, 80] width 185 height 10
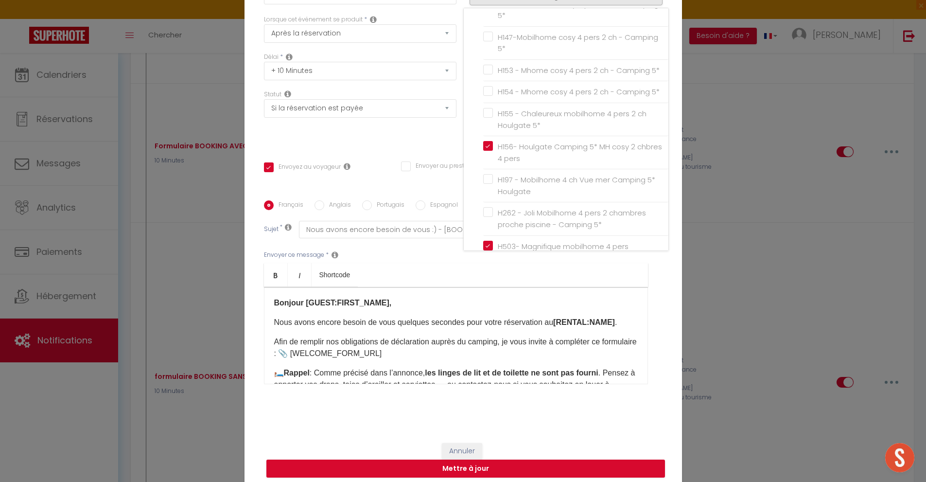
scroll to position [1230, 0]
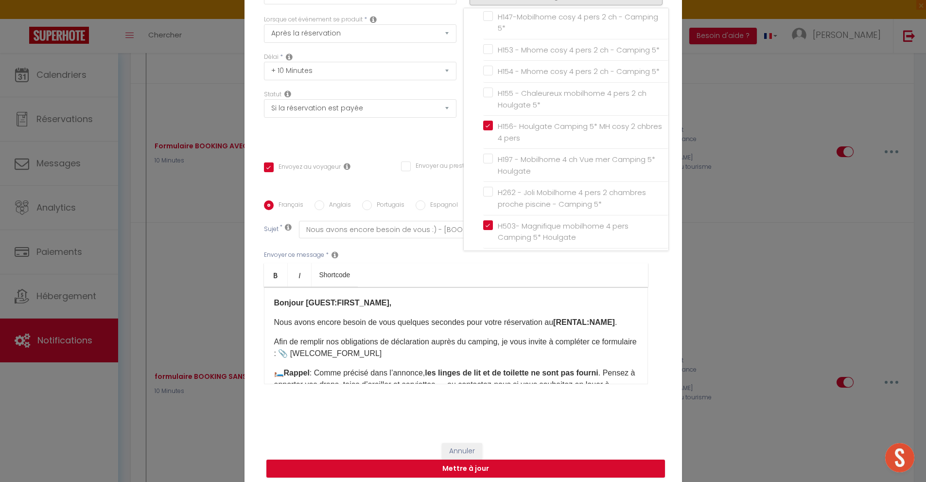
click at [438, 141] on div "Statut Aucun Si la réservation est payée Si réservation non payée Si la caution…" at bounding box center [360, 117] width 206 height 55
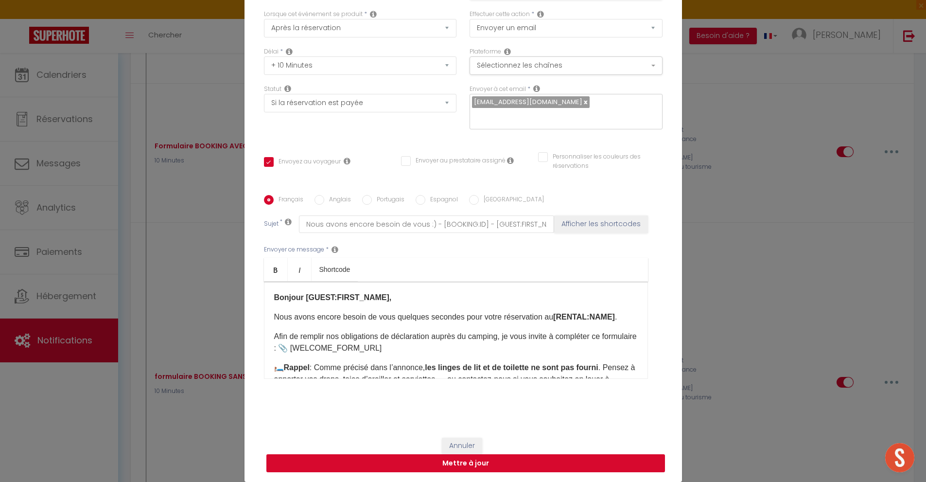
click at [519, 462] on button "Mettre à jour" at bounding box center [465, 463] width 399 height 18
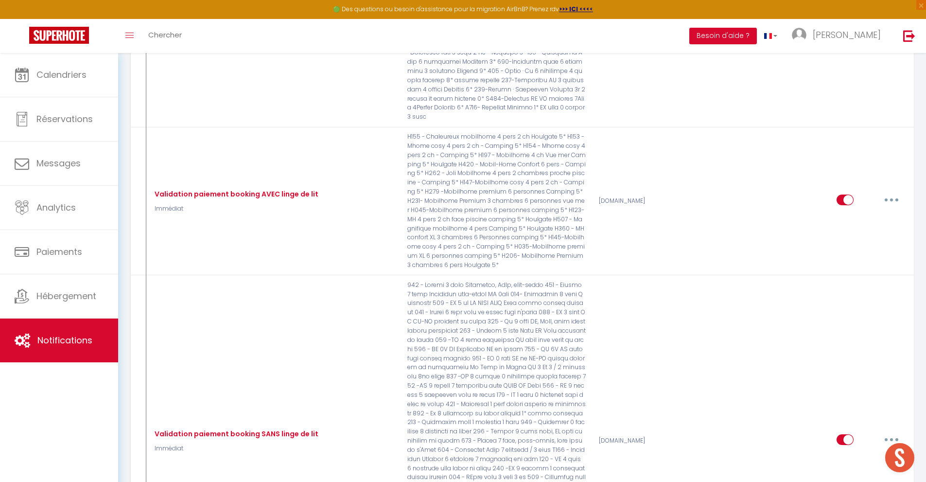
scroll to position [1106, 0]
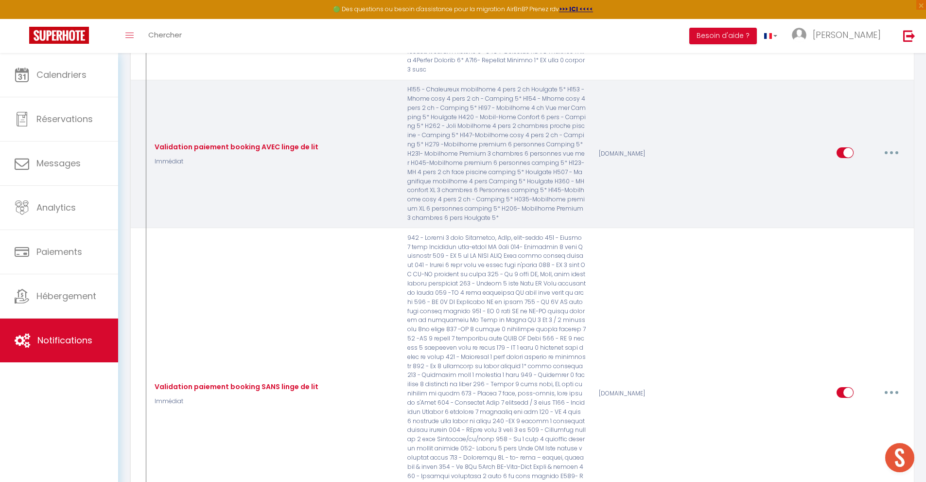
click at [899, 155] on button "button" at bounding box center [891, 153] width 27 height 16
click at [860, 176] on link "Editer" at bounding box center [866, 174] width 72 height 17
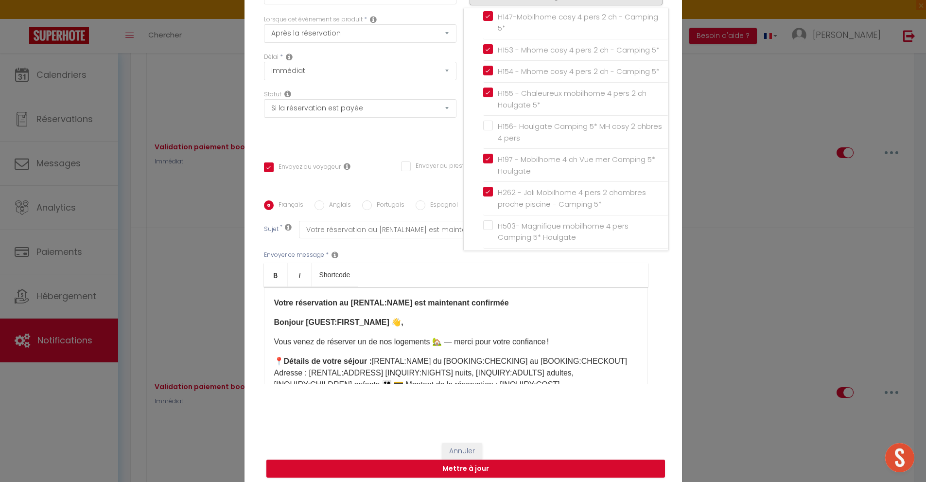
click at [434, 129] on div "Statut Aucun Si la réservation est payée Si réservation non payée Si la caution…" at bounding box center [360, 117] width 206 height 55
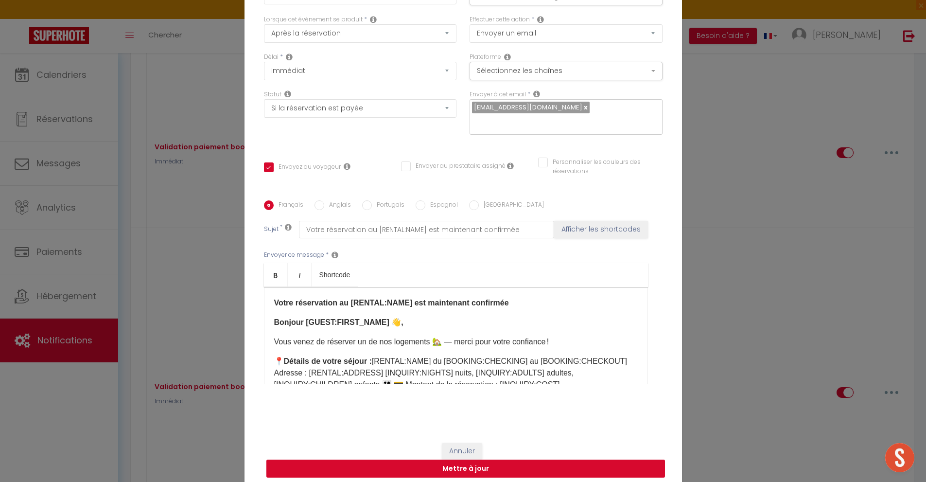
click at [473, 469] on button "Mettre à jour" at bounding box center [465, 468] width 399 height 18
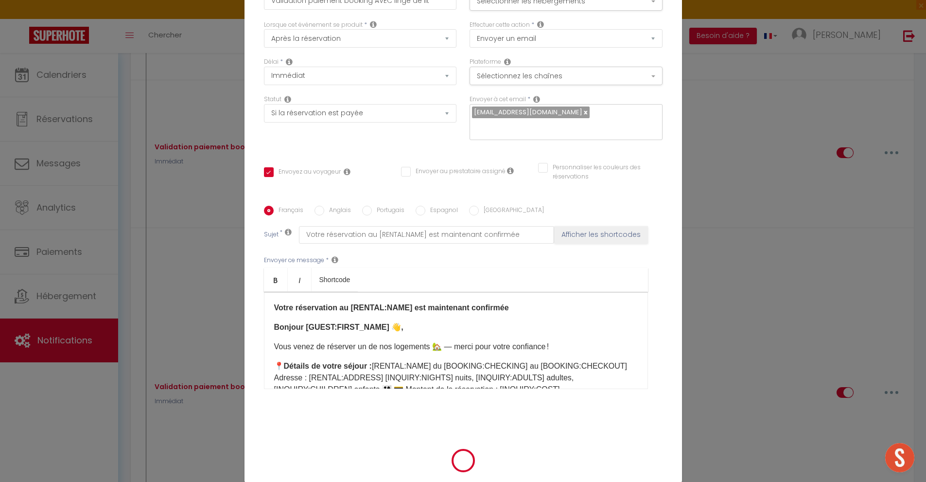
scroll to position [59, 0]
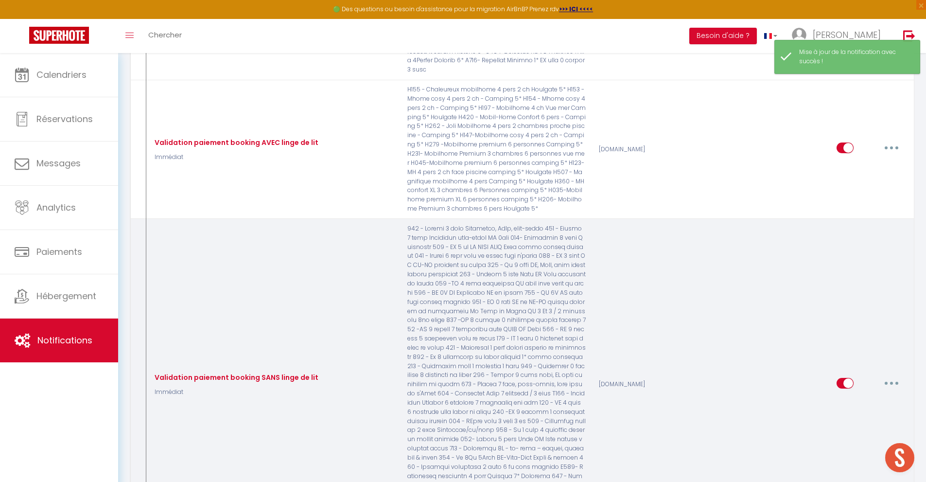
click at [886, 381] on button "button" at bounding box center [891, 383] width 27 height 16
click at [848, 404] on link "Editer" at bounding box center [866, 405] width 72 height 17
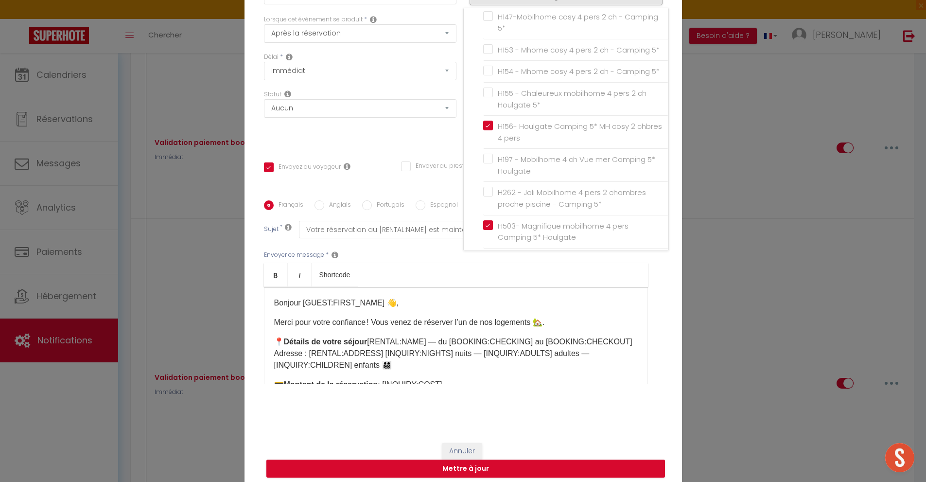
click at [437, 134] on div "Statut Aucun Si la réservation est payée Si réservation non payée Si la caution…" at bounding box center [360, 117] width 206 height 55
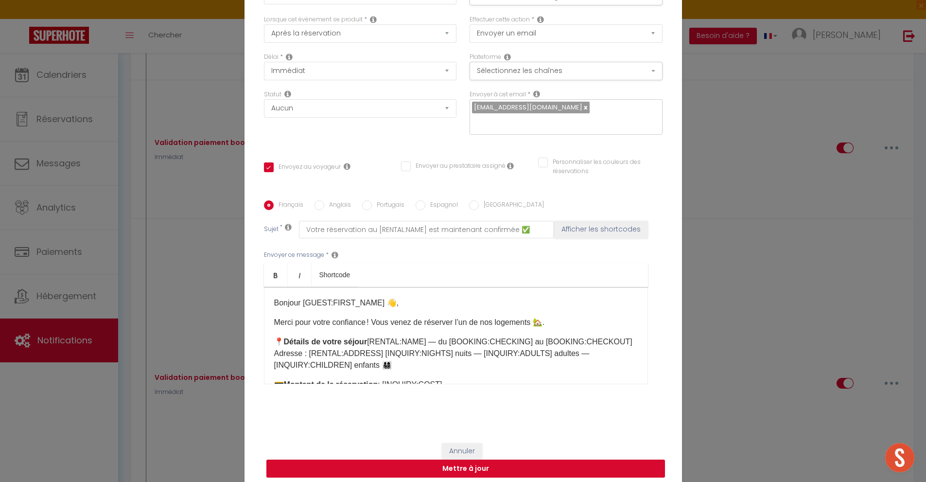
click at [556, 466] on button "Mettre à jour" at bounding box center [465, 468] width 399 height 18
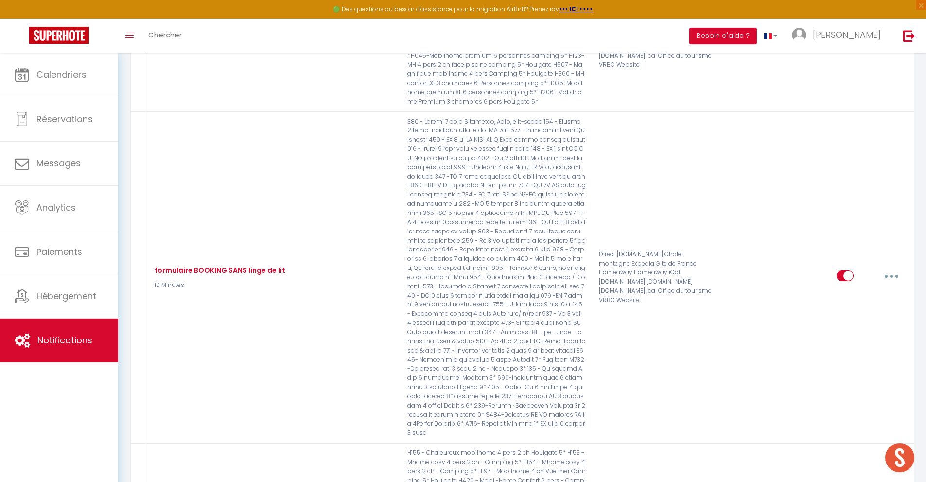
scroll to position [0, 0]
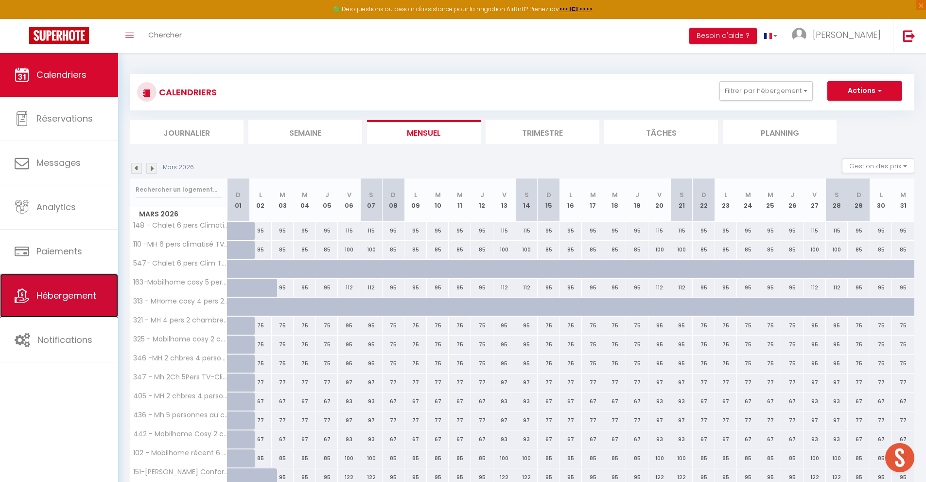
click at [82, 296] on span "Hébergement" at bounding box center [66, 295] width 60 height 12
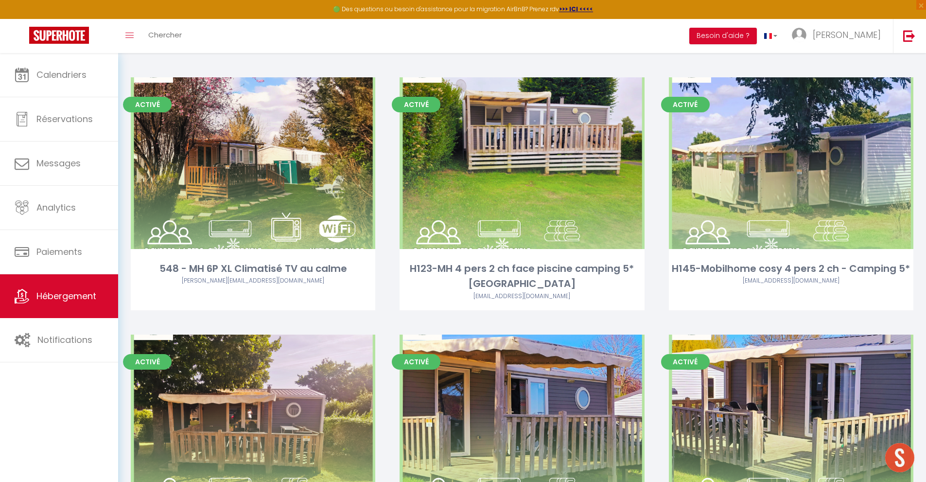
scroll to position [3127, 0]
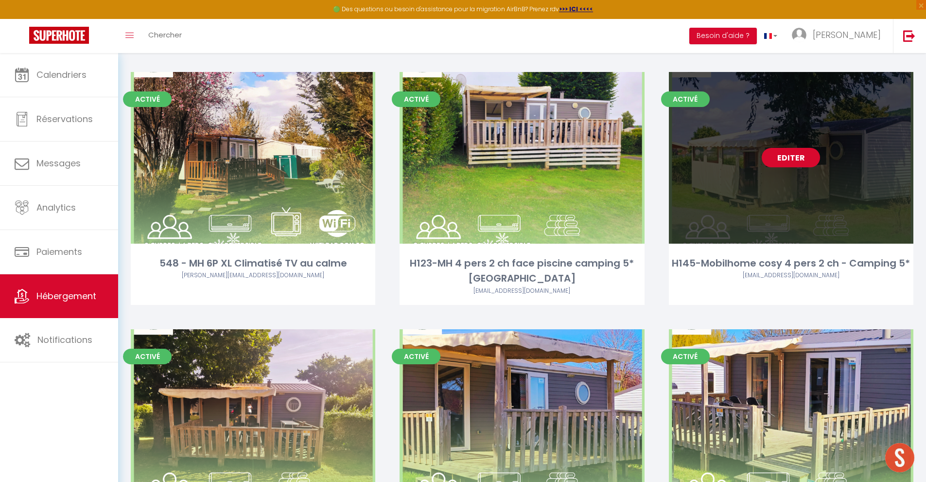
click at [788, 158] on link "Editer" at bounding box center [791, 157] width 58 height 19
click at [847, 164] on div "Editer" at bounding box center [791, 158] width 244 height 172
click at [832, 130] on div "Editer" at bounding box center [791, 158] width 244 height 172
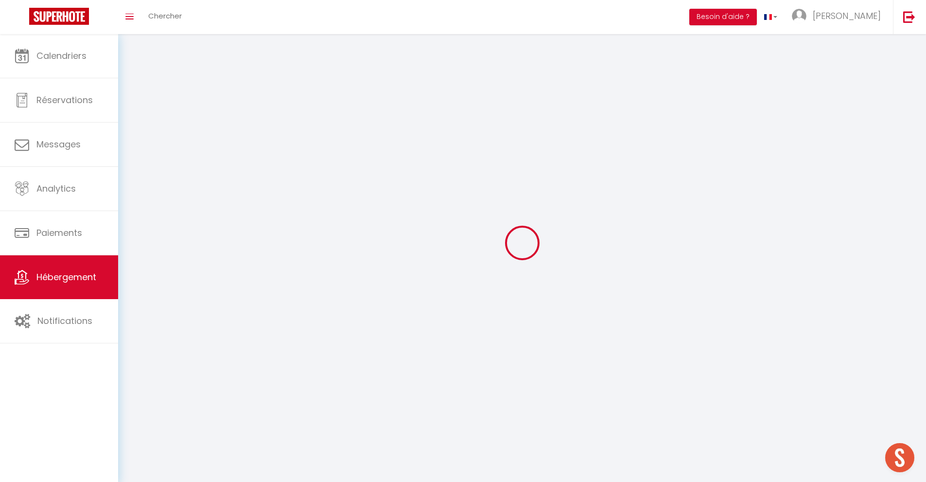
select select "1"
select select
select select "28"
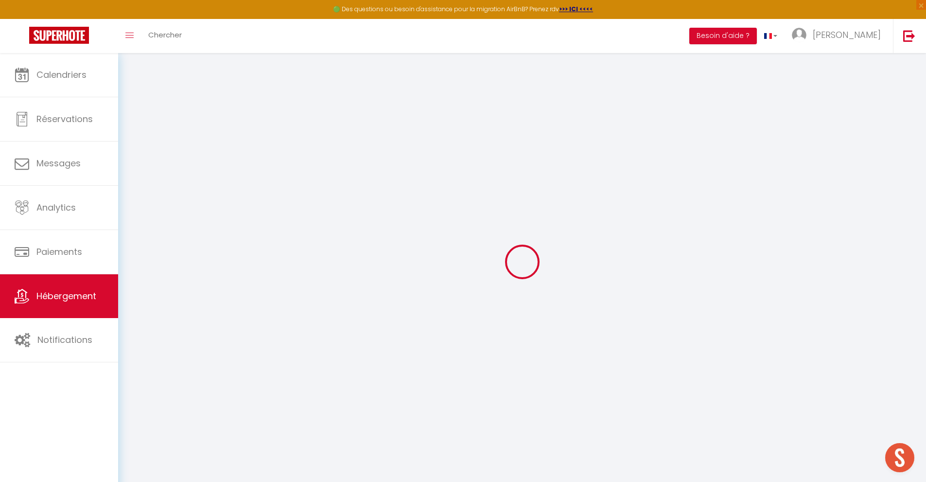
select select
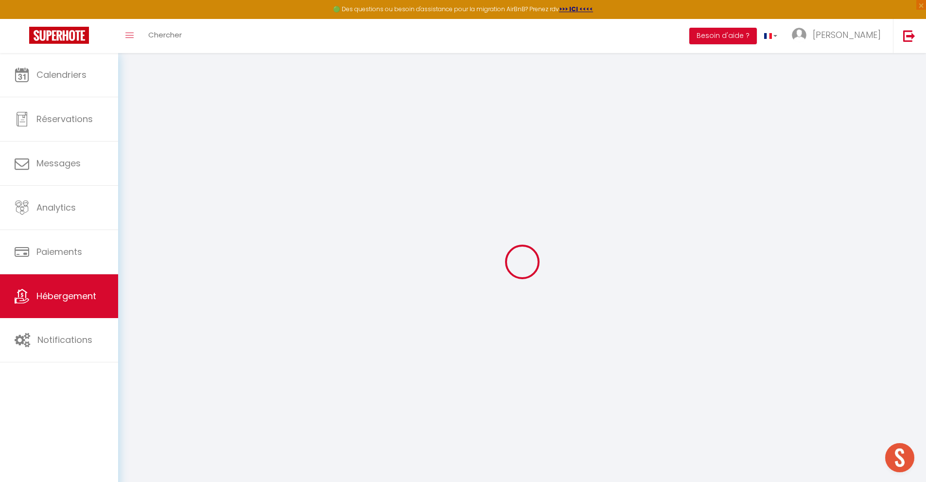
select select
checkbox input "false"
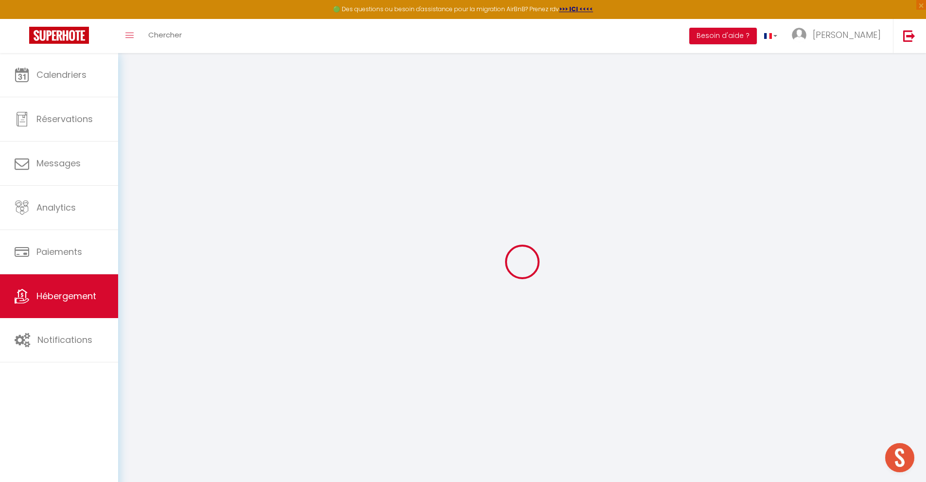
select select
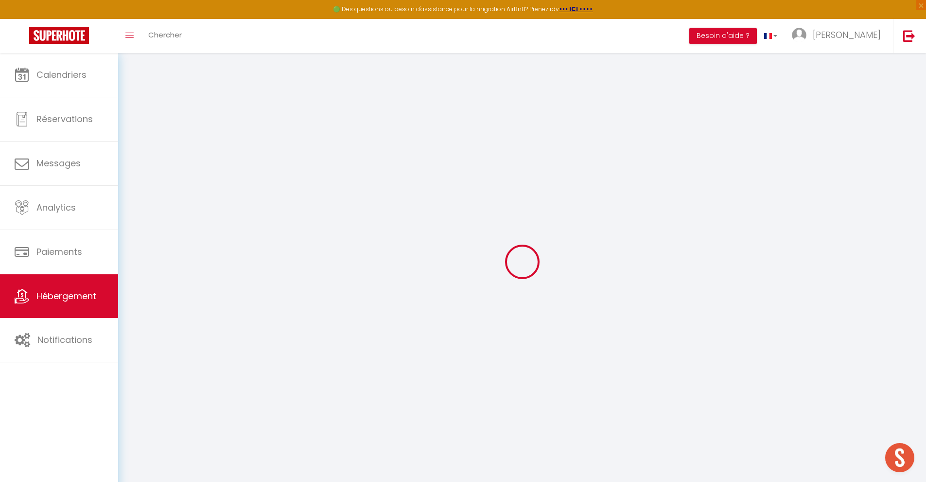
select select
checkbox input "false"
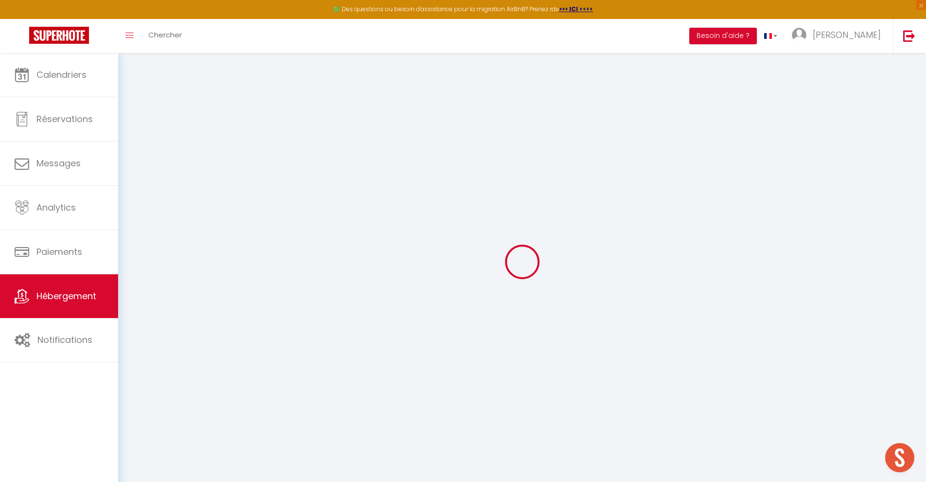
checkbox input "false"
select select
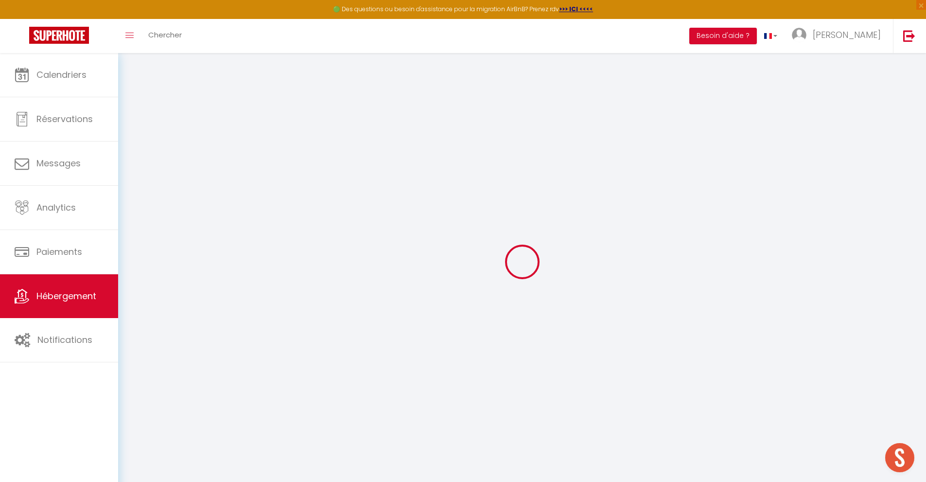
select select
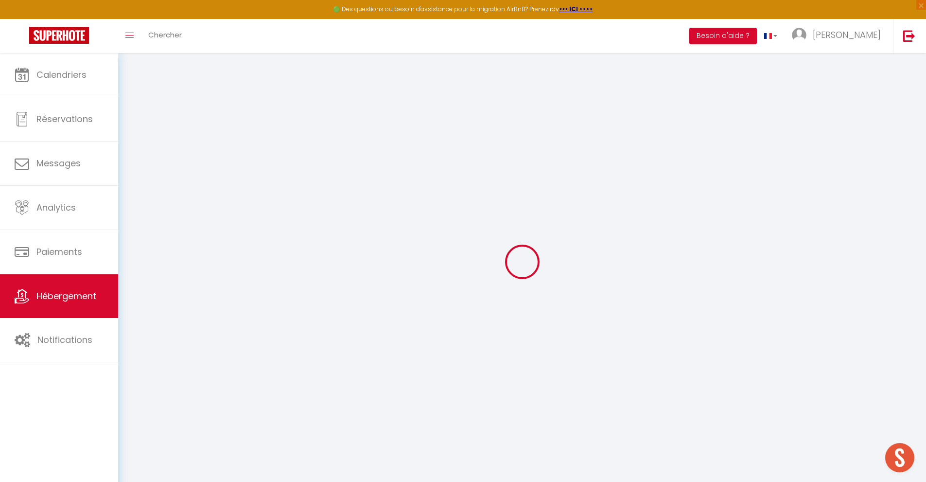
checkbox input "false"
select select
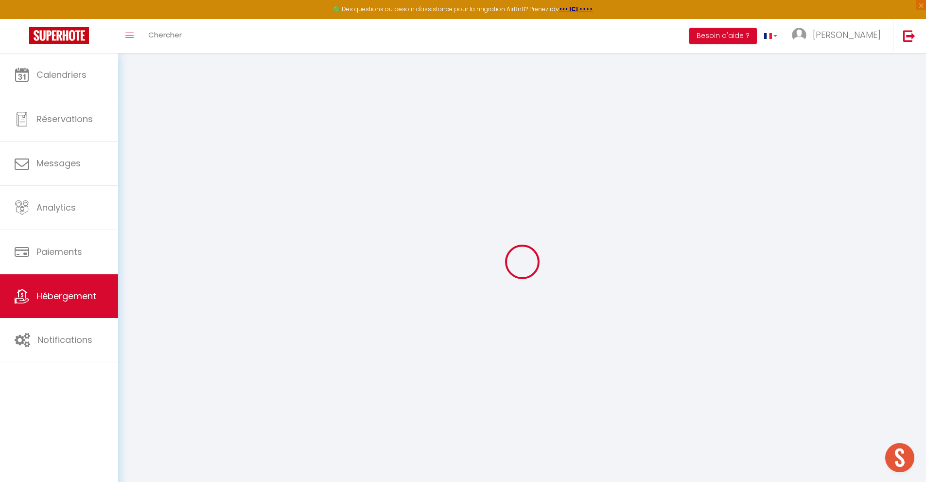
select select
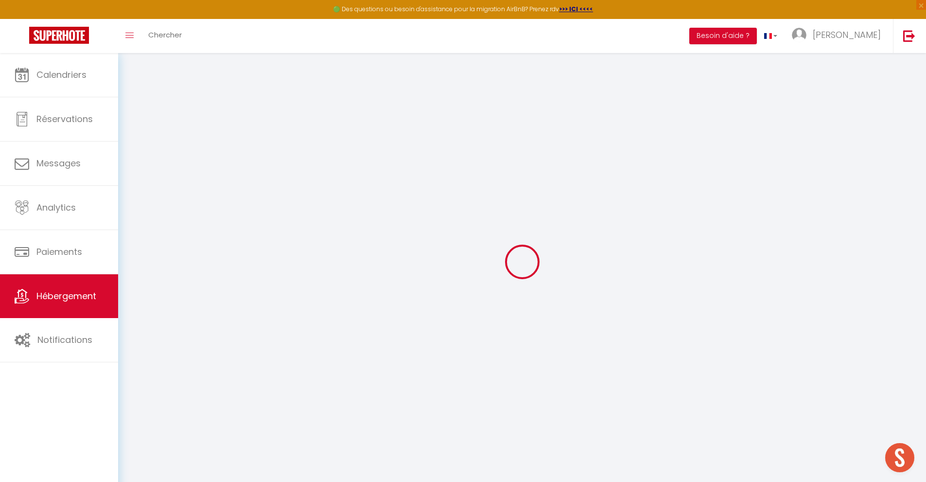
select select
checkbox input "false"
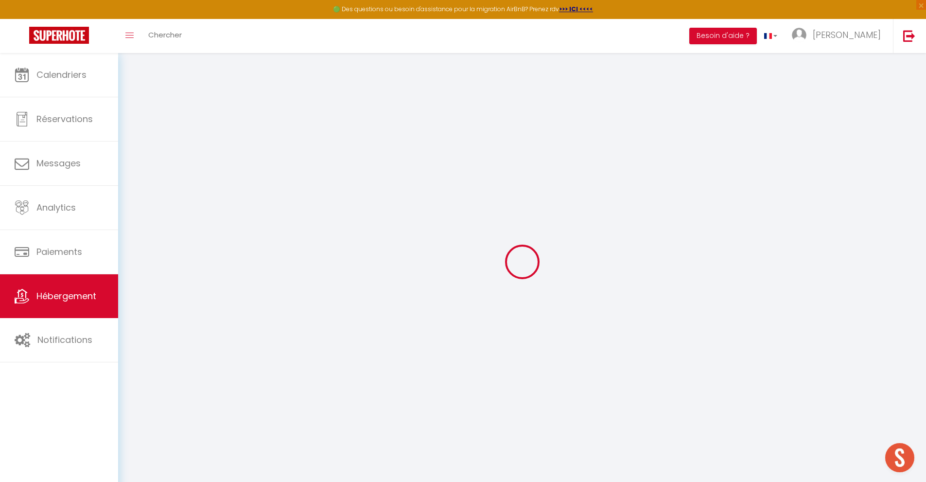
checkbox input "false"
select select
type input "H145-Mobilhome cosy 4 pers 2 ch - Camping 5*"
type input "Pascalne"
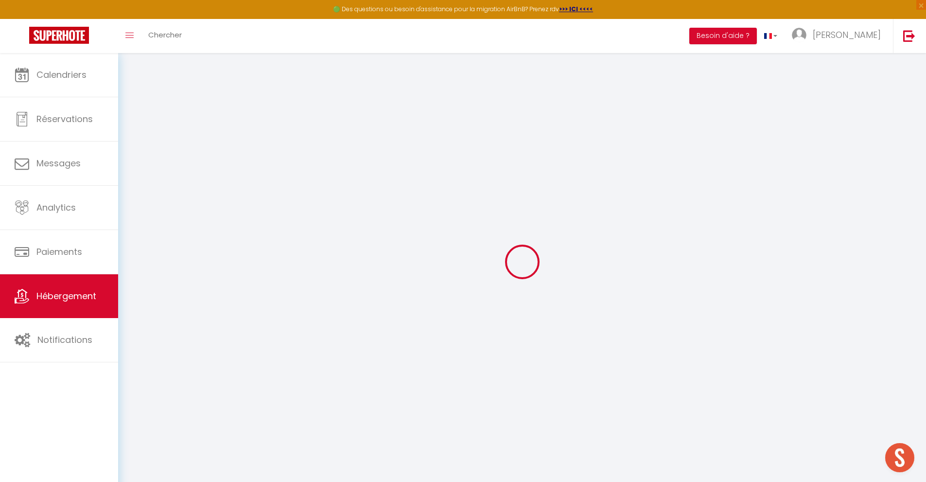
type input "Ayyad"
type input "Camping Marvilla Parks, Rue de la Vallée"
type input "14510"
type input "Houlgate"
select select "houses"
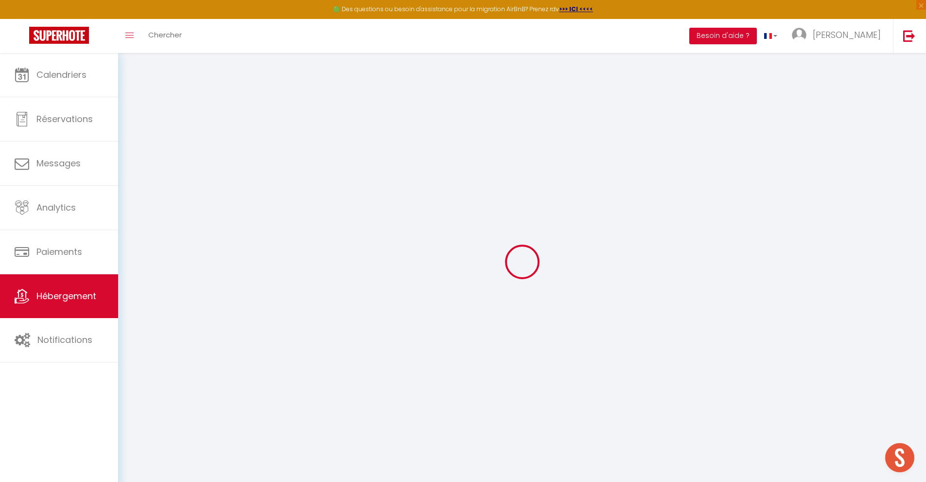
type input "100"
type input "65"
type input "0.60"
type input "500"
type input "10"
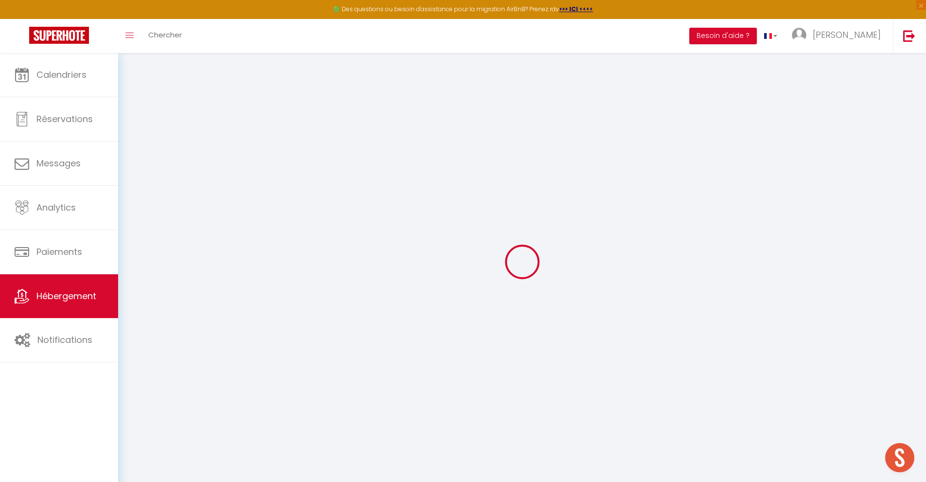
select select
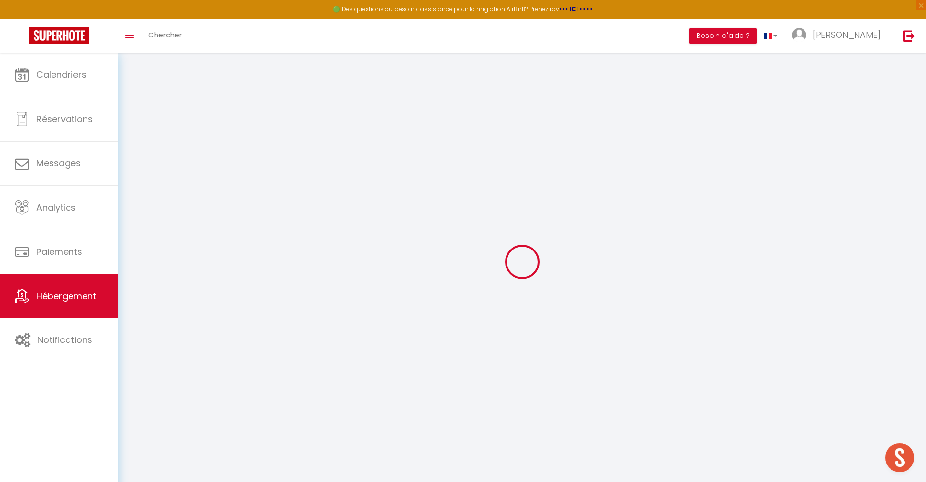
type input "Camping Marvilla Parks, Rue de la Vallée"
type input "14510"
type input "Houlgate"
type input "[EMAIL_ADDRESS][DOMAIN_NAME]"
select select
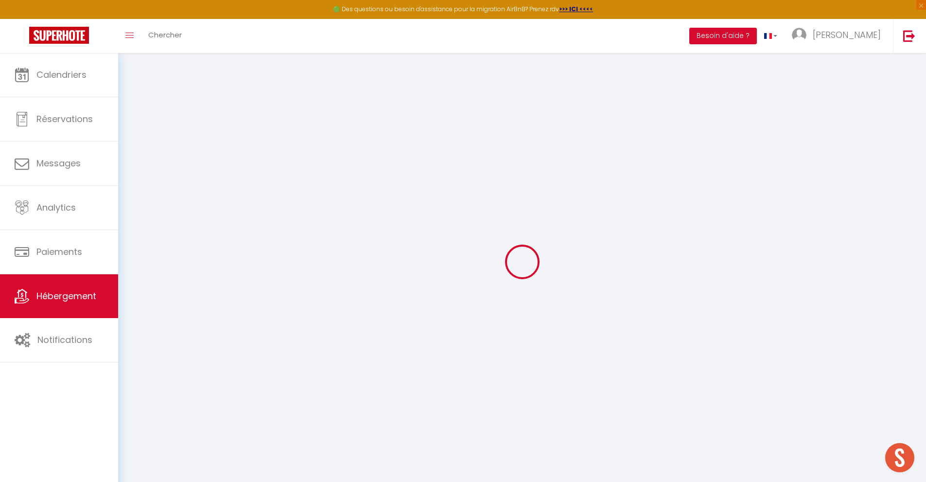
checkbox input "false"
type input "10"
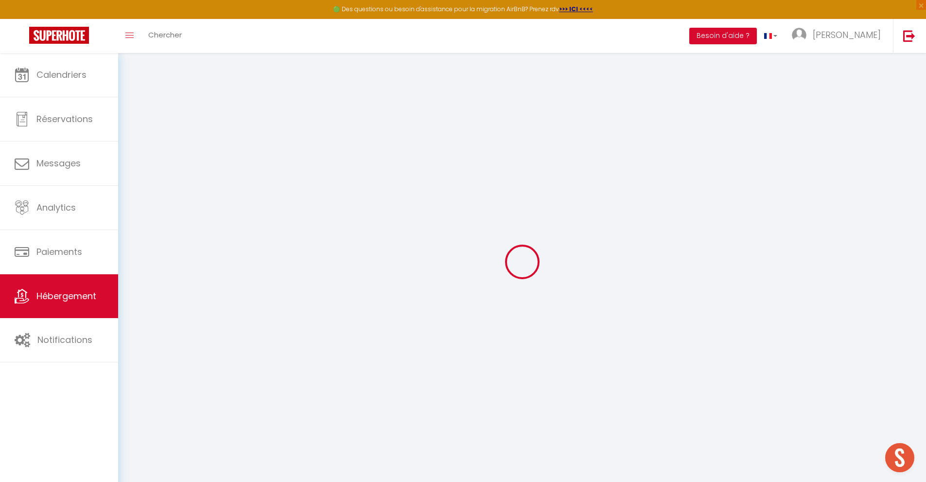
type input "0"
type input "50"
type input "0"
select select "+ 35 %"
select select "+ 8 %"
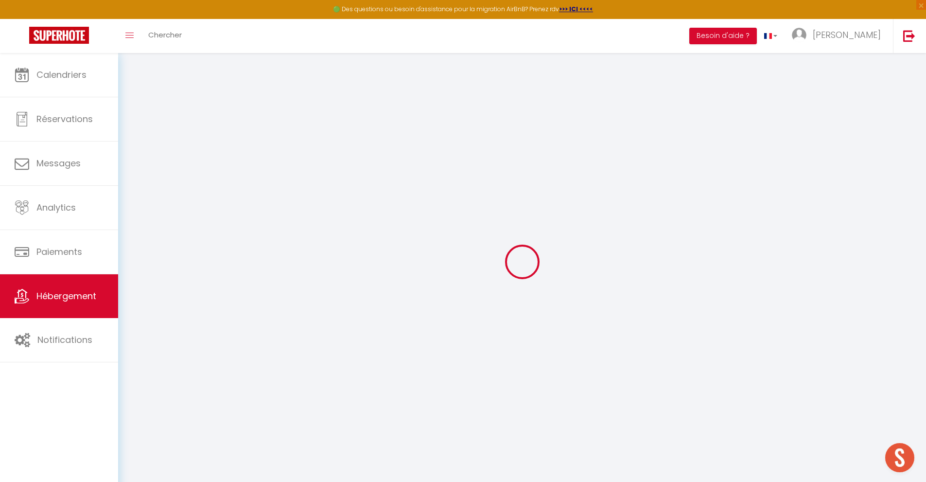
select select "+ 50 %"
select select
checkbox input "false"
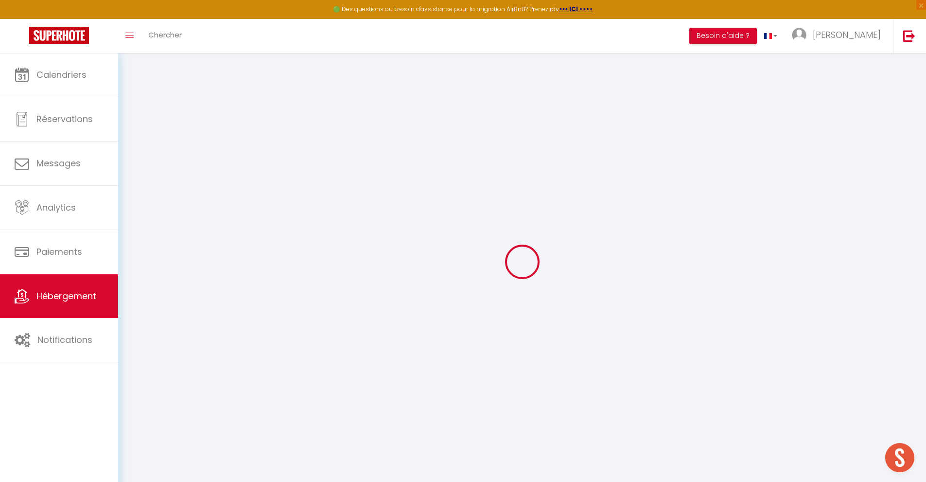
checkbox input "false"
select select "EUR"
select select "17038-1384602711372212663"
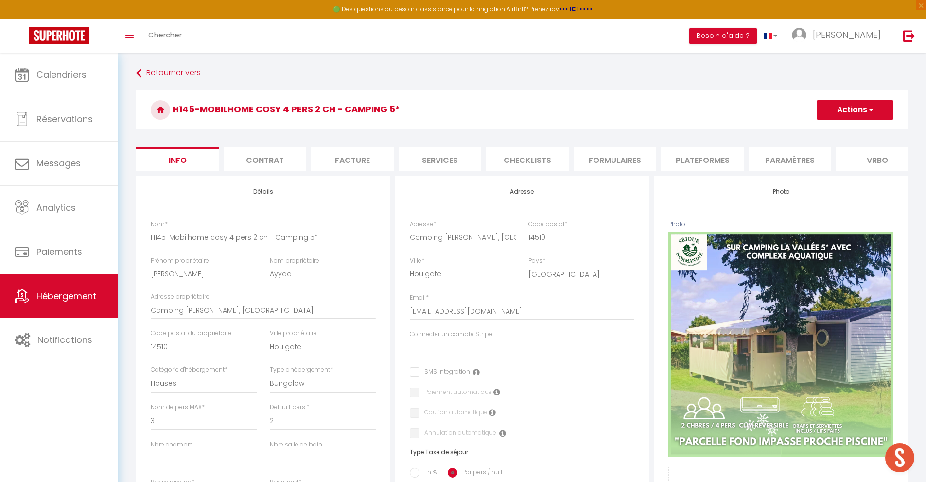
select select
checkbox input "false"
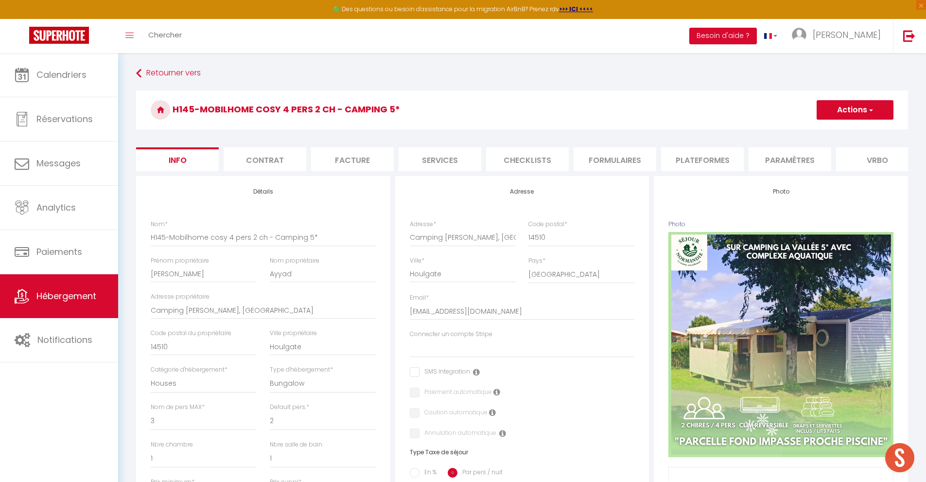
click at [692, 169] on li "Plateformes" at bounding box center [702, 159] width 83 height 24
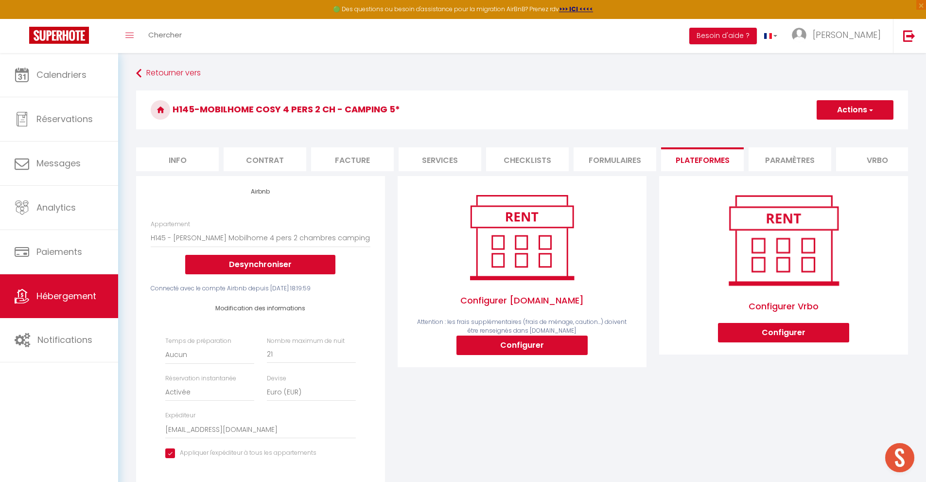
click at [468, 419] on div "Configurer Booking.com Attention : les frais supplémentaires (frais de ménage, …" at bounding box center [521, 347] width 261 height 343
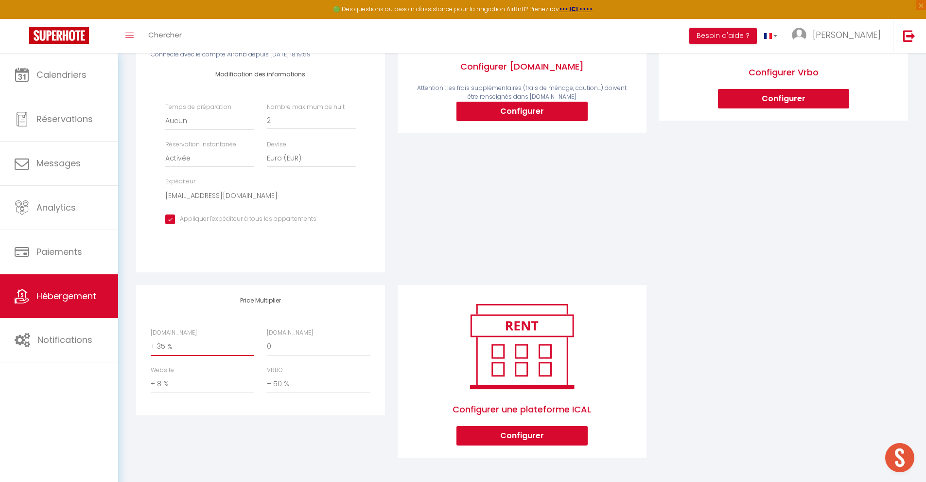
click at [167, 349] on select "0 + 1 % + 2 % + 3 % + 4 % + 5 % + 6 % + 7 % + 8 % + 9 %" at bounding box center [203, 346] width 104 height 18
select select "+ 23 %"
click at [151, 337] on select "0 + 1 % + 2 % + 3 % + 4 % + 5 % + 6 % + 7 % + 8 % + 9 %" at bounding box center [203, 346] width 104 height 18
click at [444, 213] on div "Configurer Booking.com Attention : les frais supplémentaires (frais de ménage, …" at bounding box center [521, 113] width 261 height 343
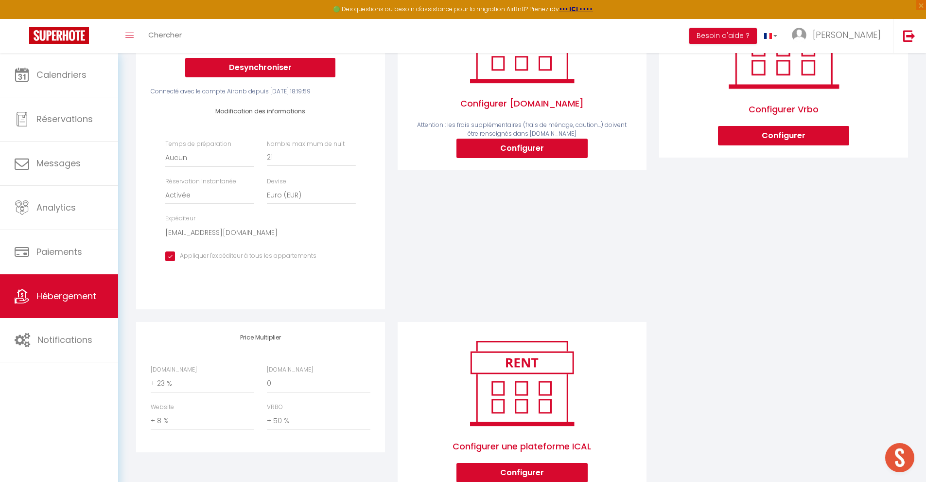
scroll to position [0, 0]
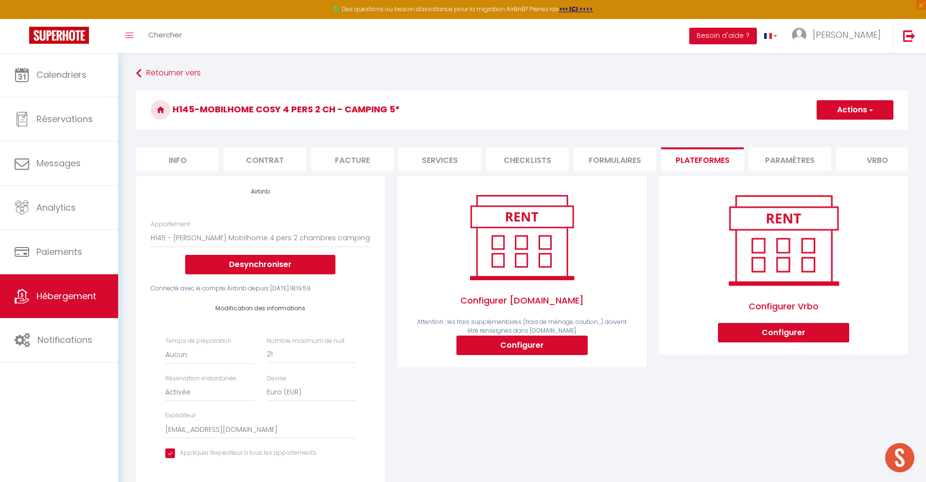
click at [885, 106] on button "Actions" at bounding box center [854, 109] width 77 height 19
click at [846, 129] on link "Enregistrer" at bounding box center [854, 131] width 77 height 13
select select "EUR"
click at [286, 357] on input "21" at bounding box center [311, 354] width 89 height 17
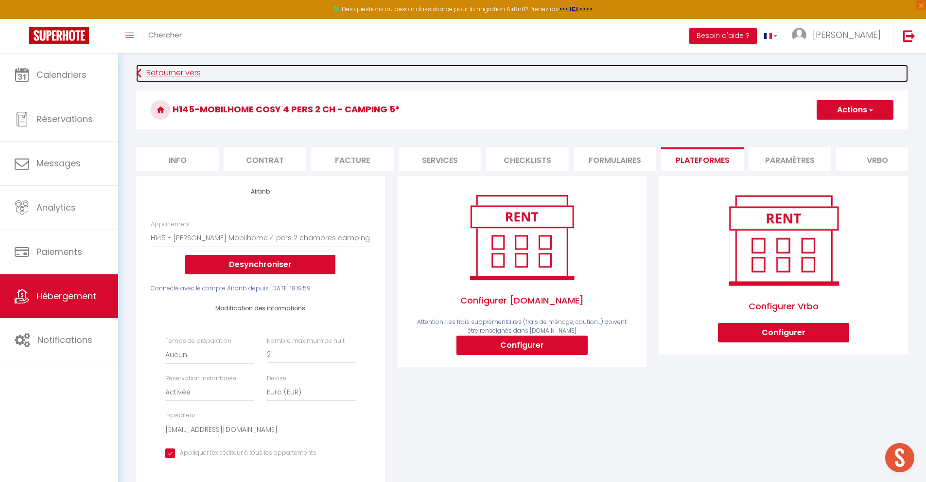
click at [180, 73] on link "Retourner vers" at bounding box center [522, 73] width 772 height 17
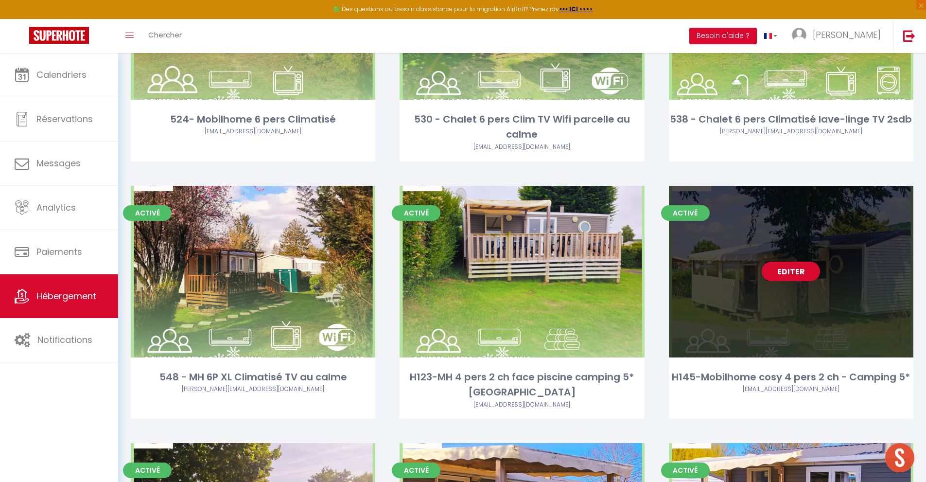
scroll to position [2722, 0]
